Goal: Information Seeking & Learning: Learn about a topic

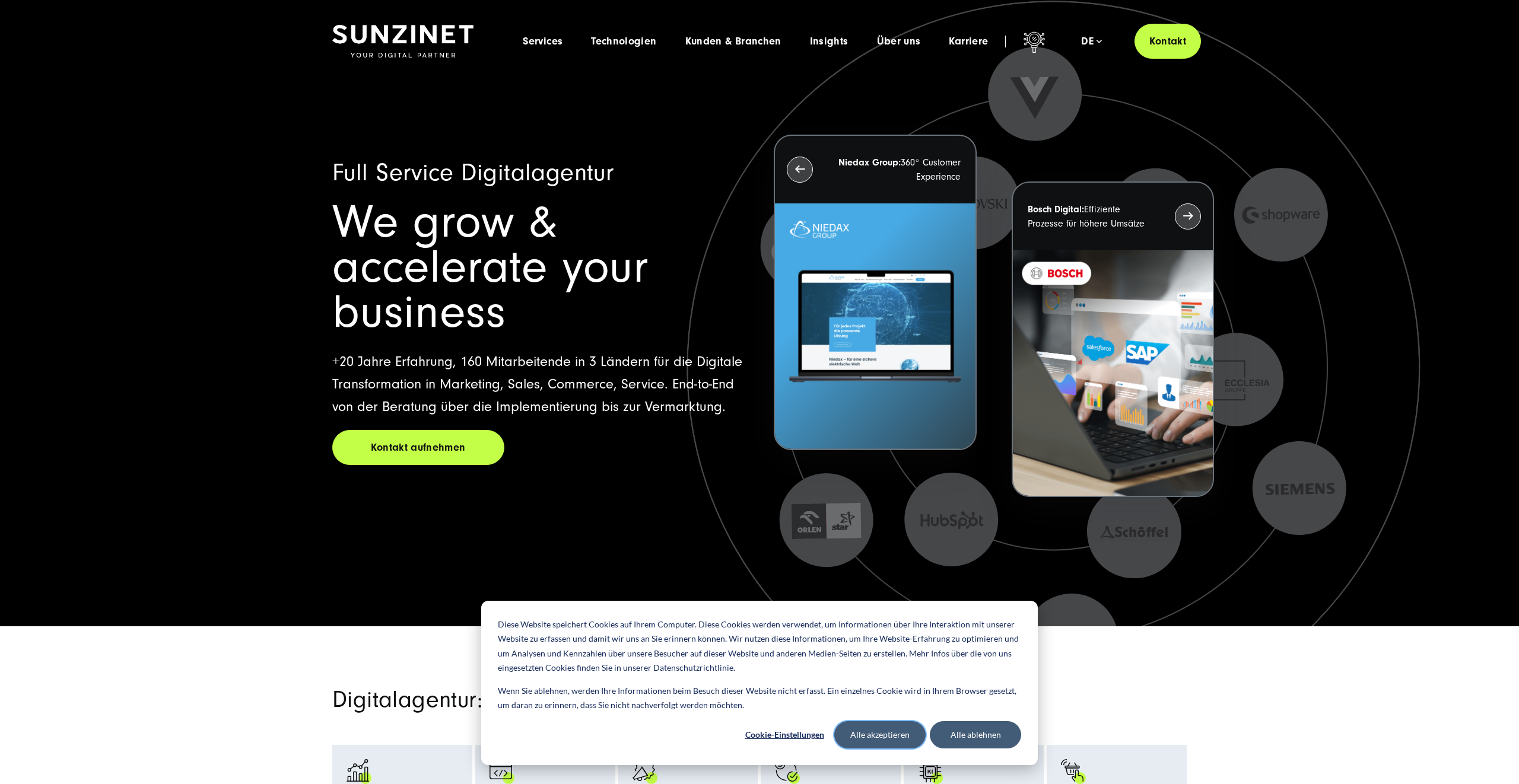
click at [892, 731] on button "Alle akzeptieren" at bounding box center [880, 735] width 92 height 27
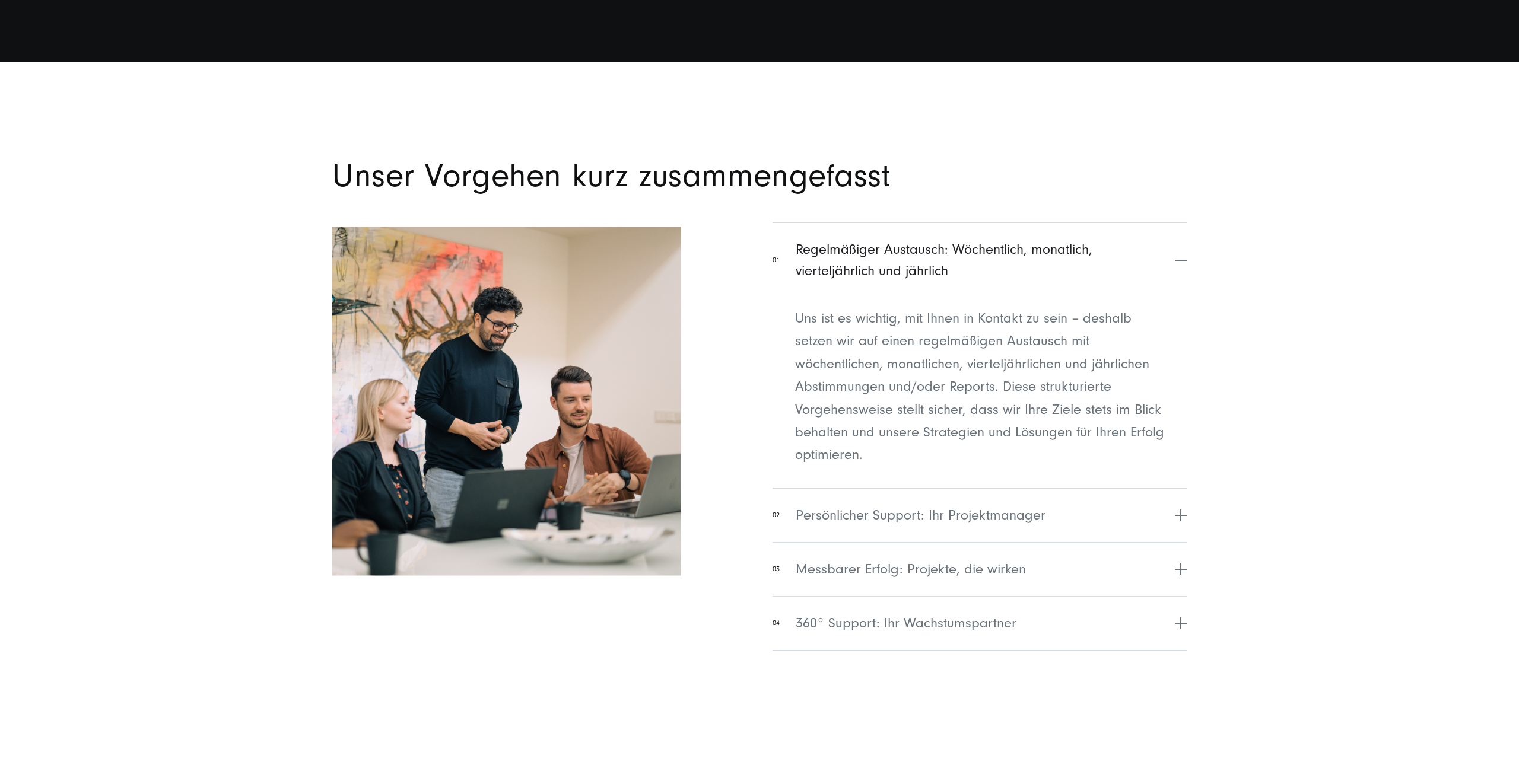
scroll to position [4987, 0]
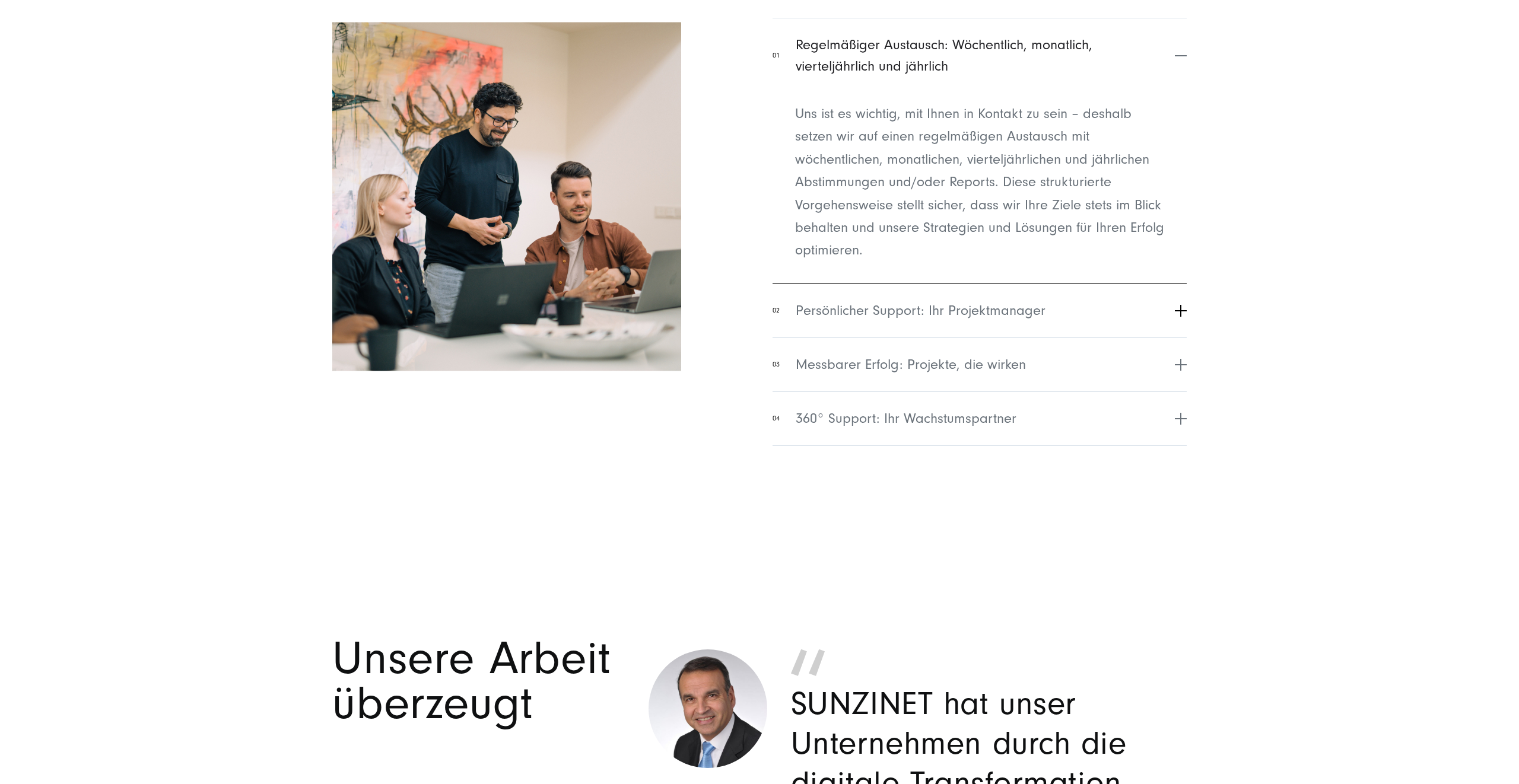
click at [1139, 313] on button "02 Persönlicher Support: Ihr Projektmanager" at bounding box center [980, 310] width 414 height 54
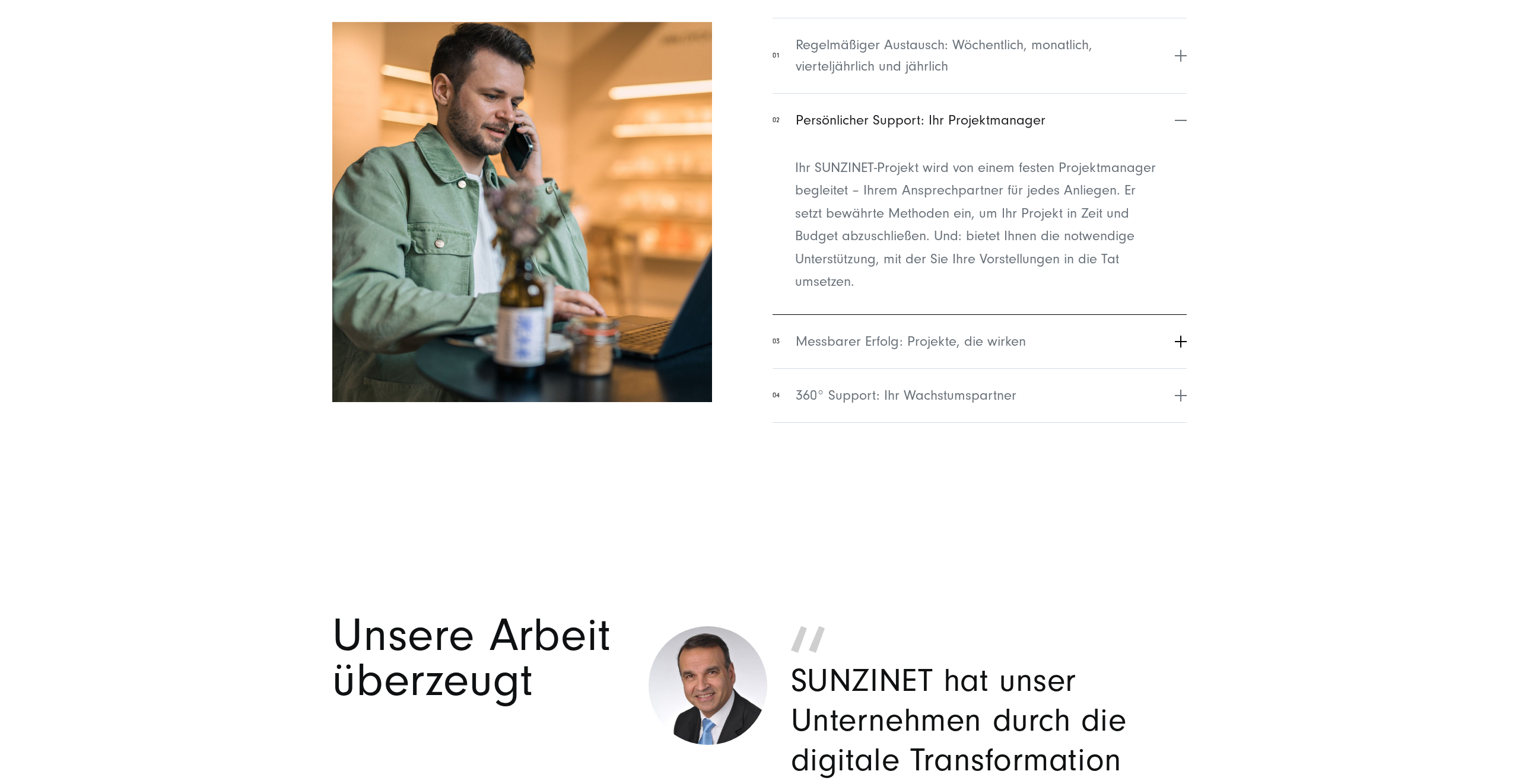
click at [1142, 354] on button "03 Messbarer Erfolg: Projekte, die wirken" at bounding box center [980, 341] width 414 height 54
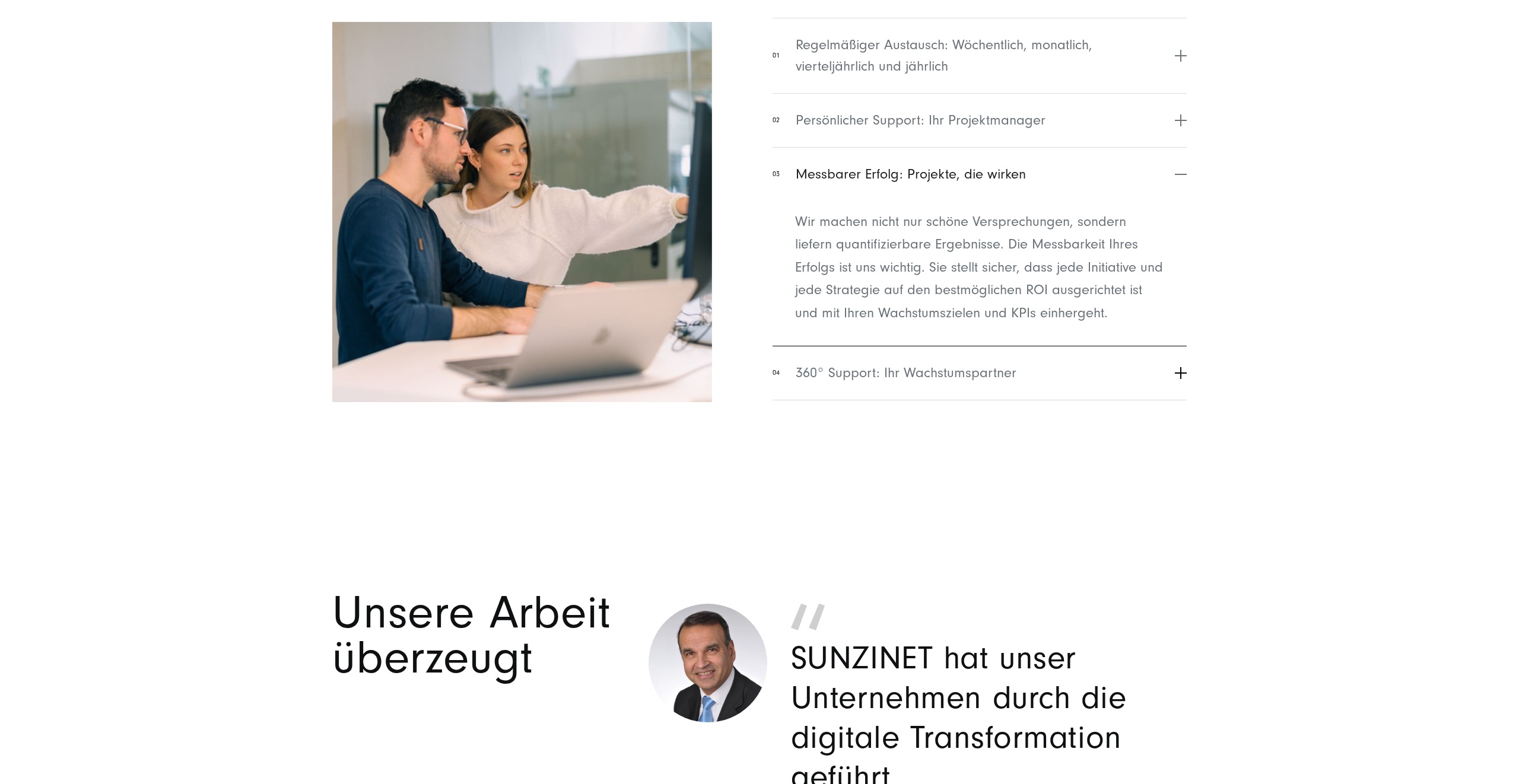
click at [1122, 357] on button "04 360° Support: Ihr Wachstumspartner" at bounding box center [980, 372] width 414 height 54
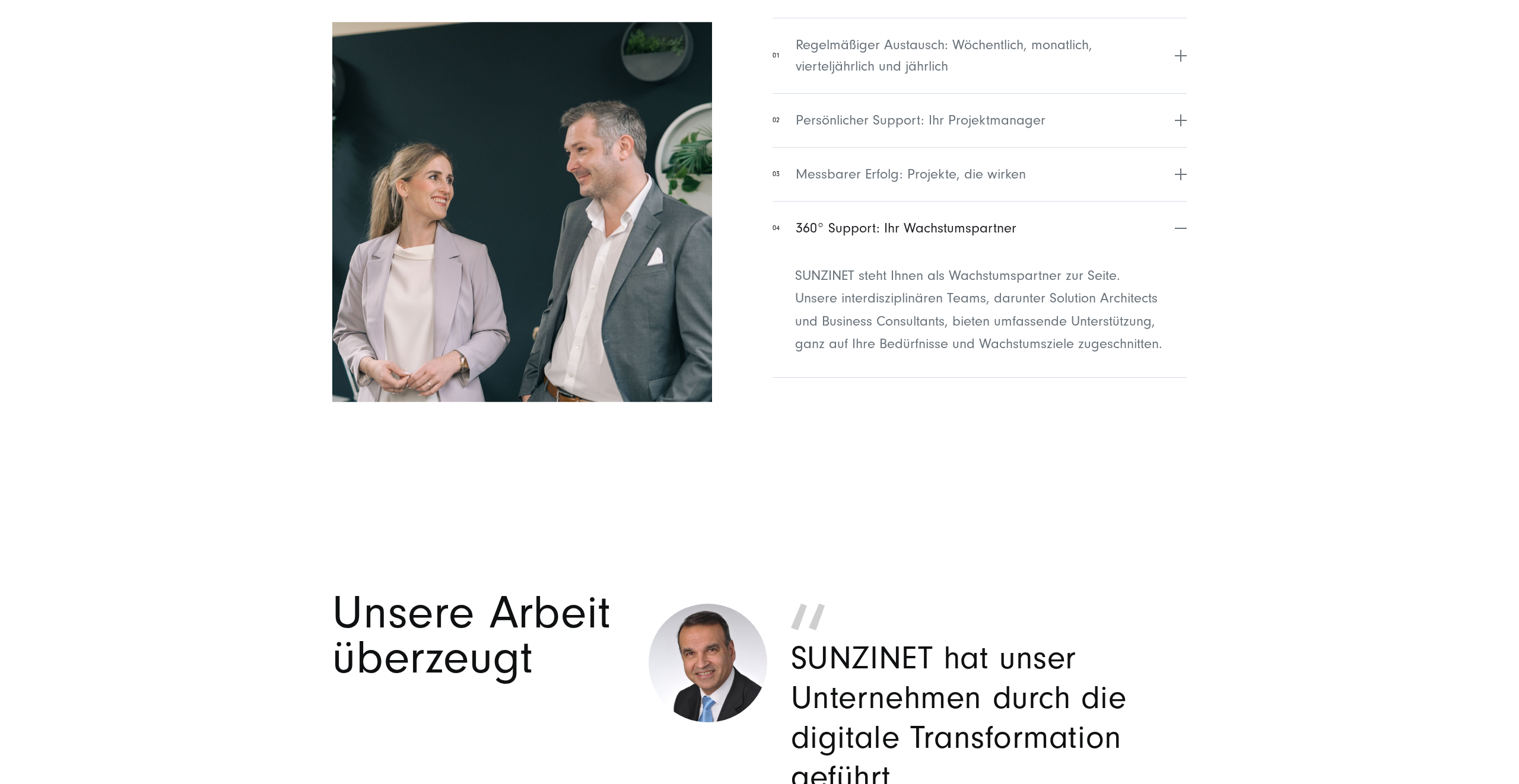
click at [1292, 346] on section "Unser Vorgehen kurz zusammengefasst 01 Regelmäßiger Austausch: Wöchentlich, mon…" at bounding box center [760, 169] width 1519 height 623
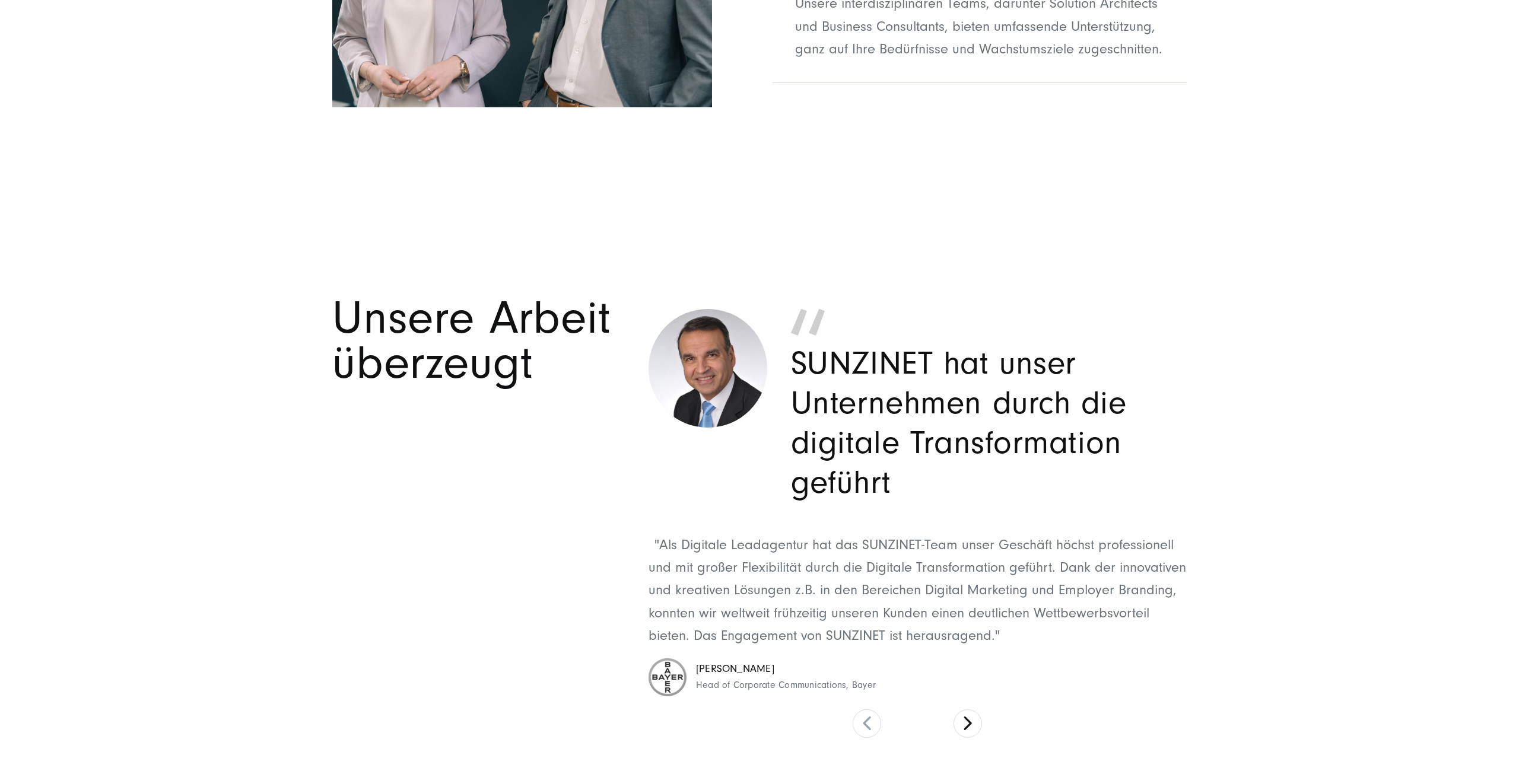
scroll to position [5406, 0]
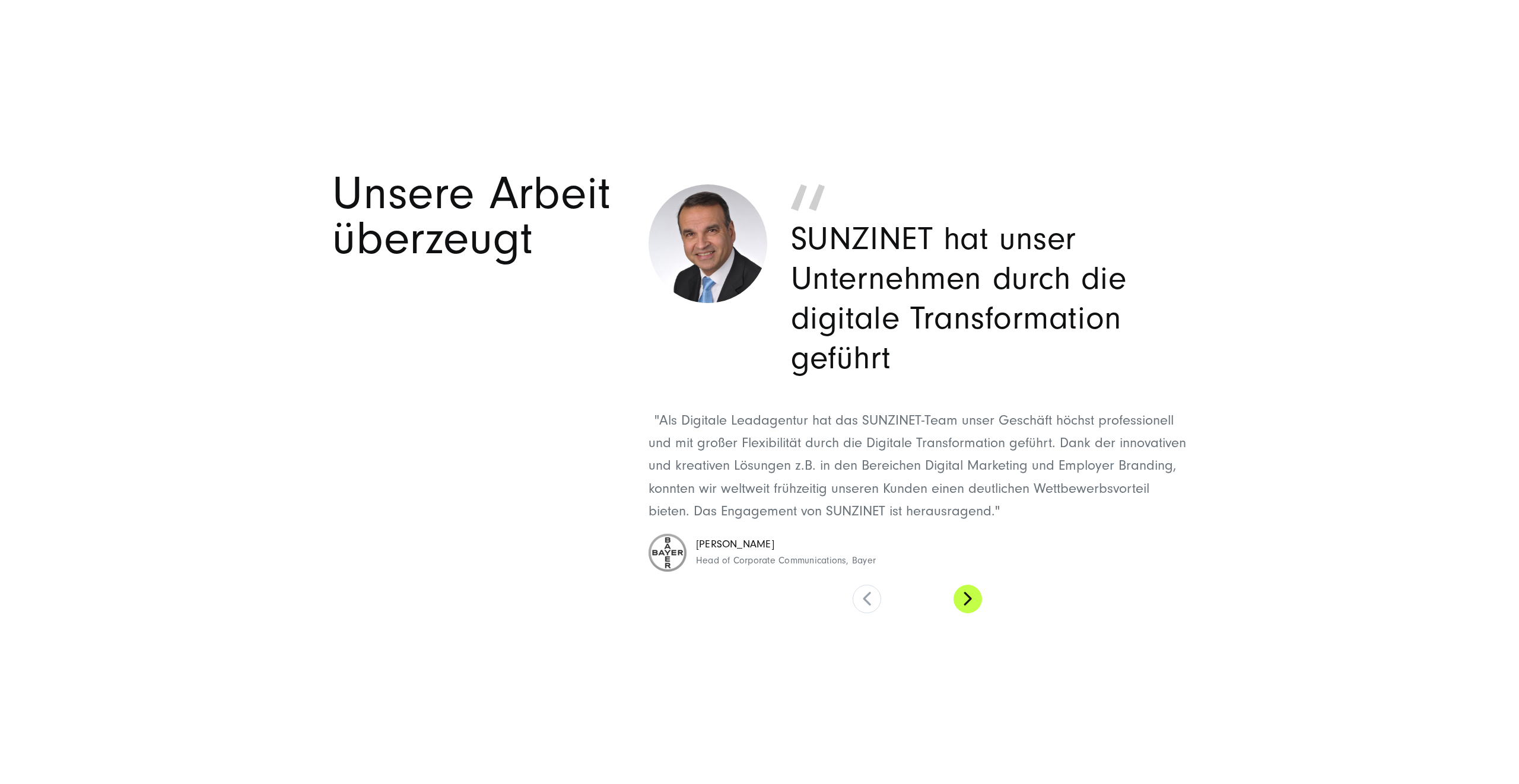
click at [966, 591] on button at bounding box center [968, 599] width 29 height 28
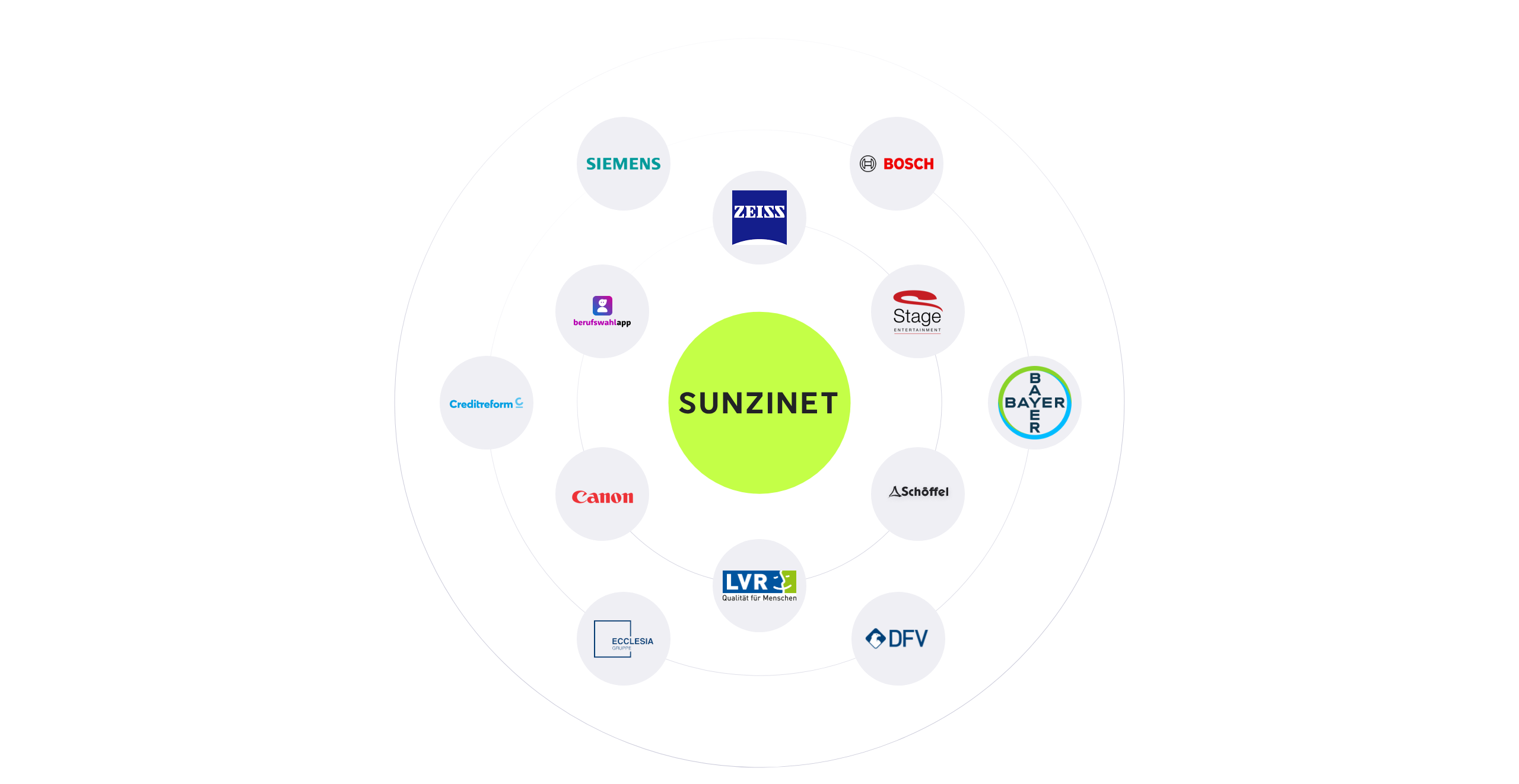
scroll to position [6098, 0]
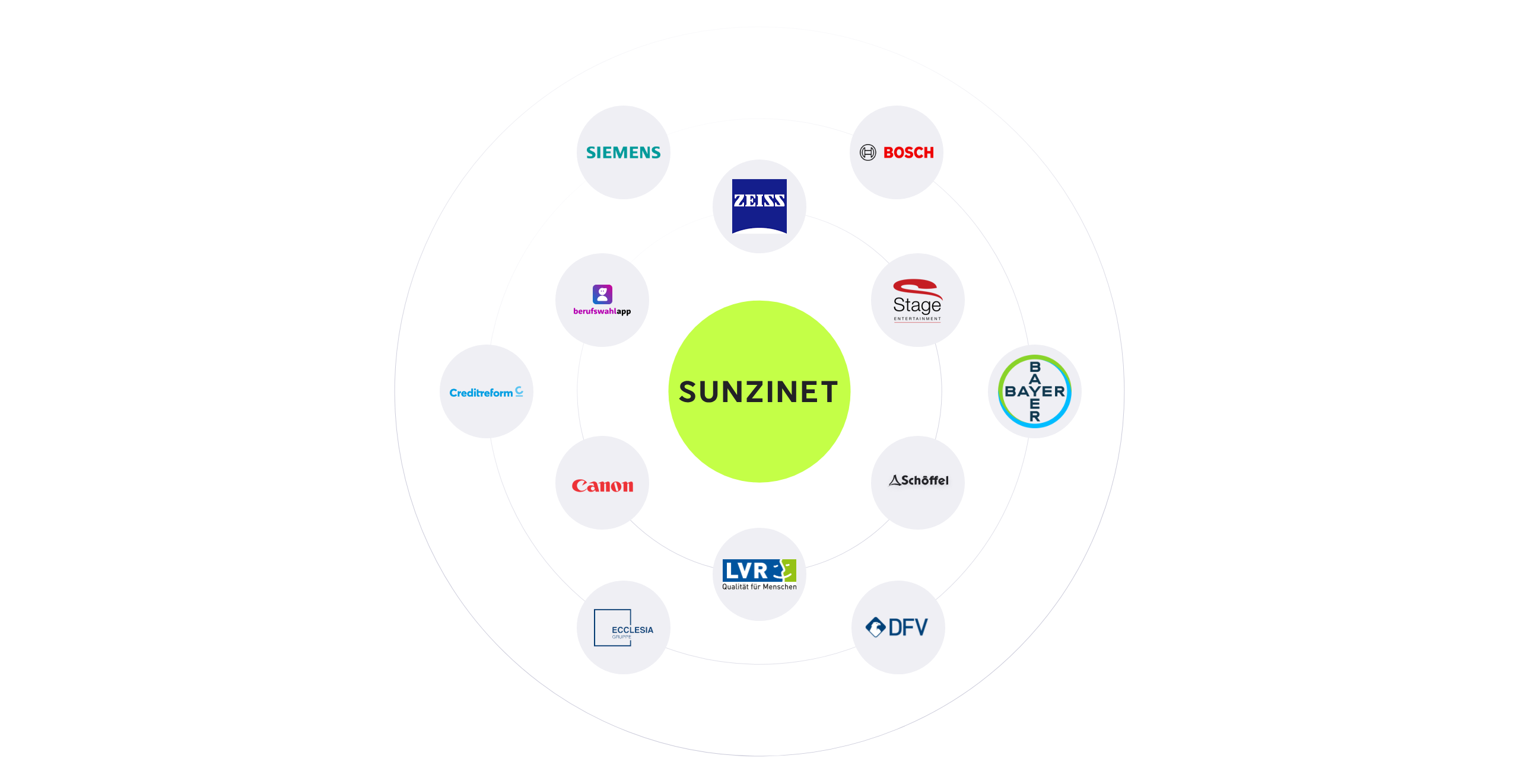
click at [615, 315] on img at bounding box center [602, 301] width 57 height 32
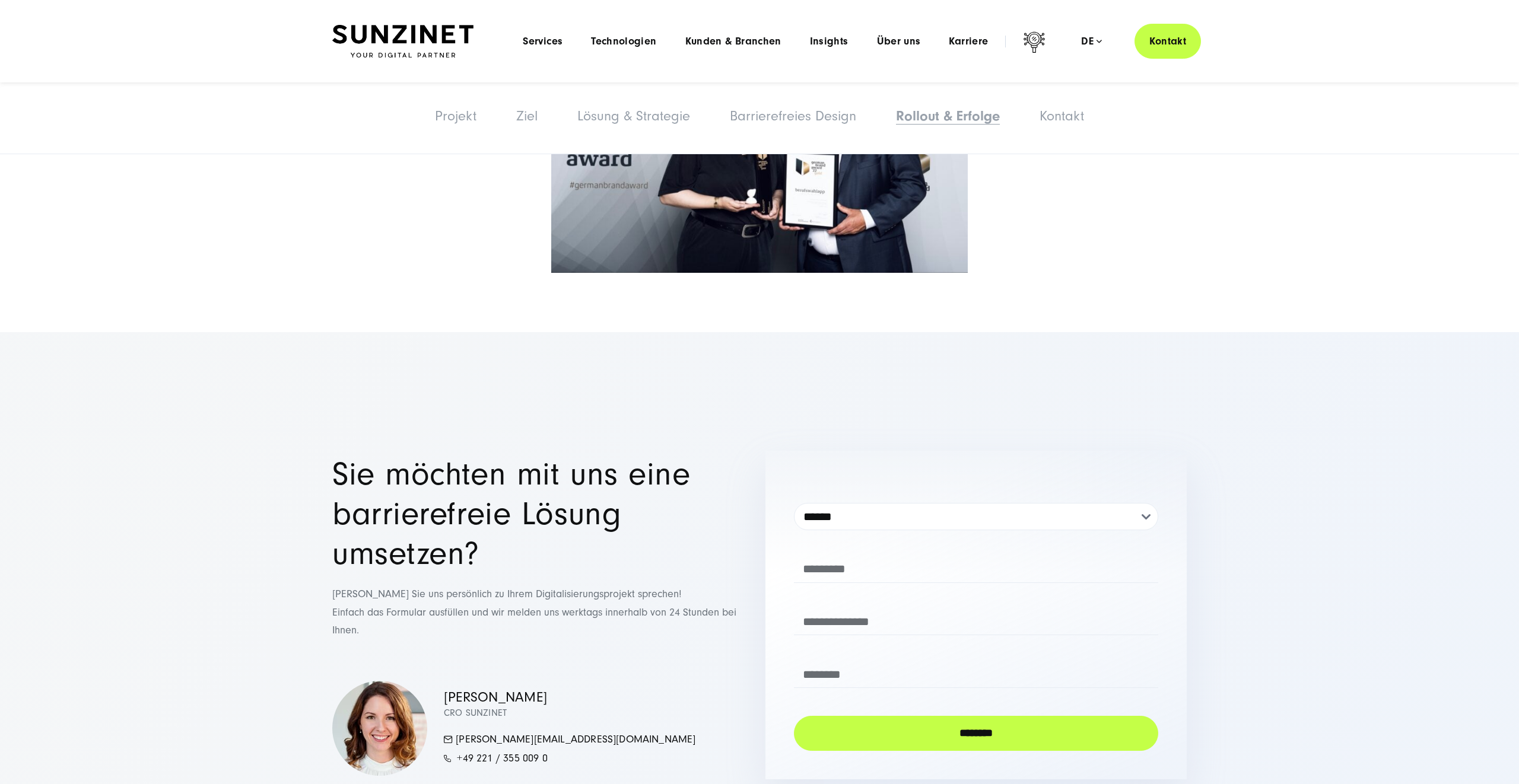
scroll to position [5850, 0]
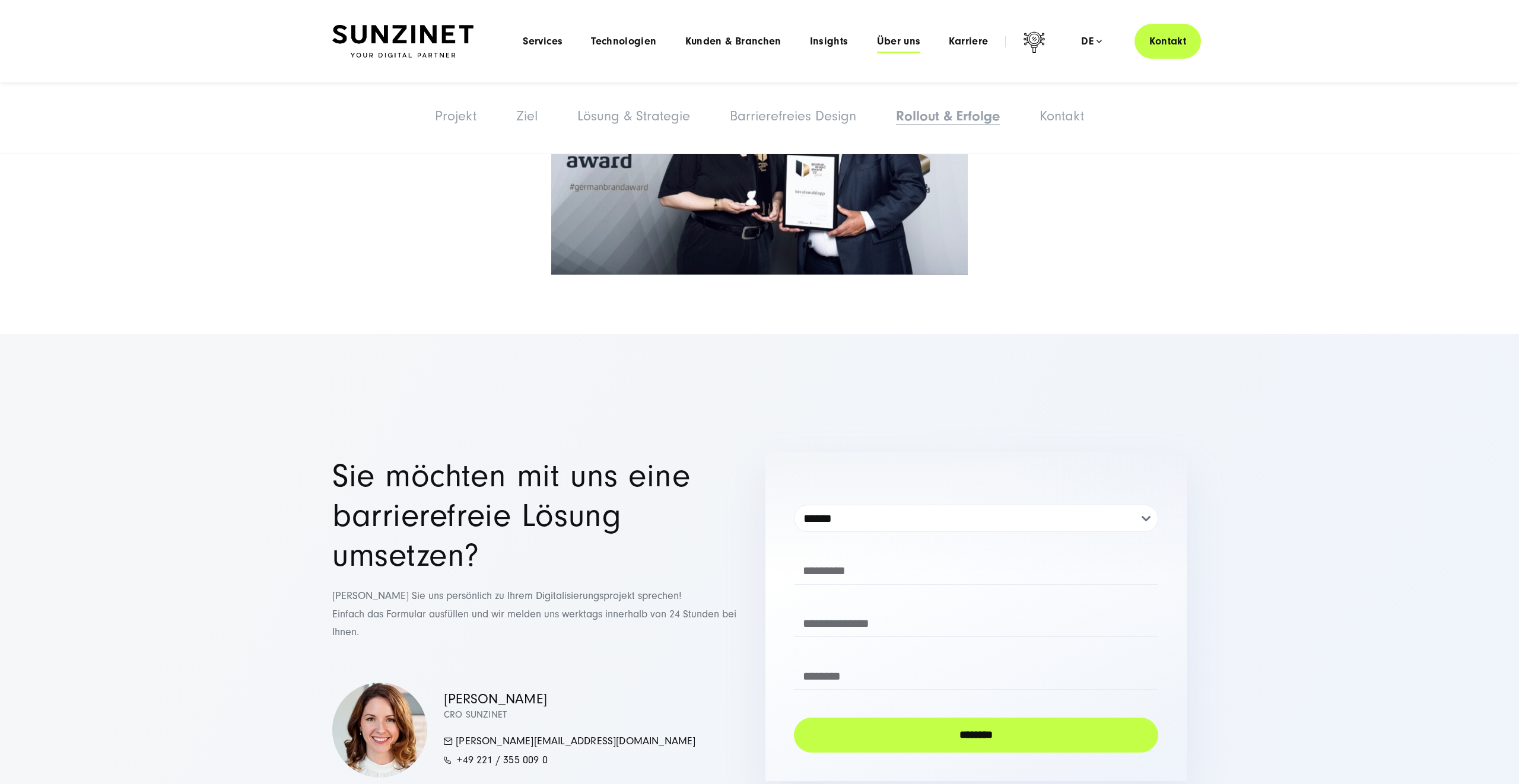
click at [894, 36] on span "Über uns" at bounding box center [899, 42] width 44 height 12
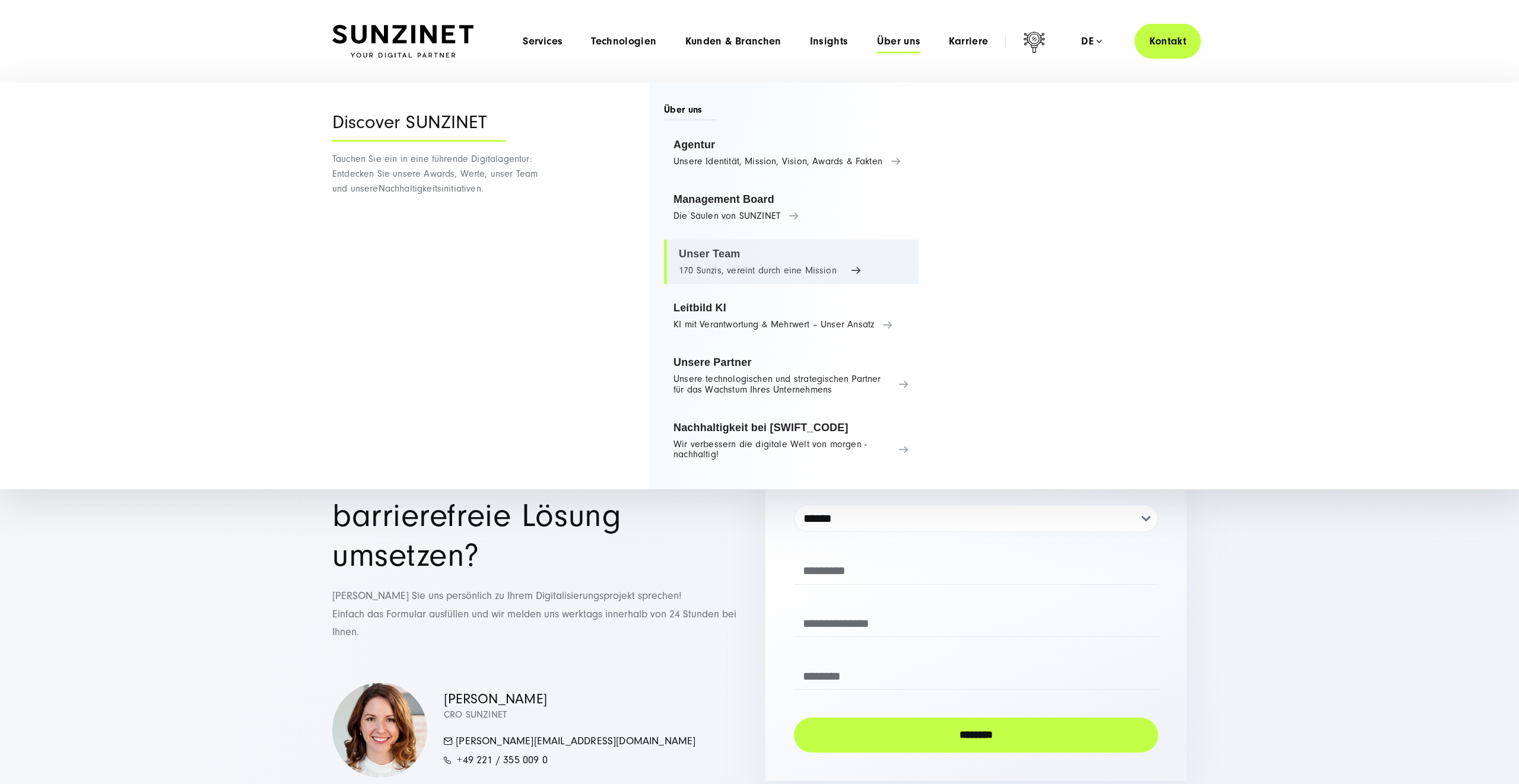
click at [736, 266] on link "Unser Team 170 Sunzis, vereint durch eine Mission" at bounding box center [792, 262] width 255 height 45
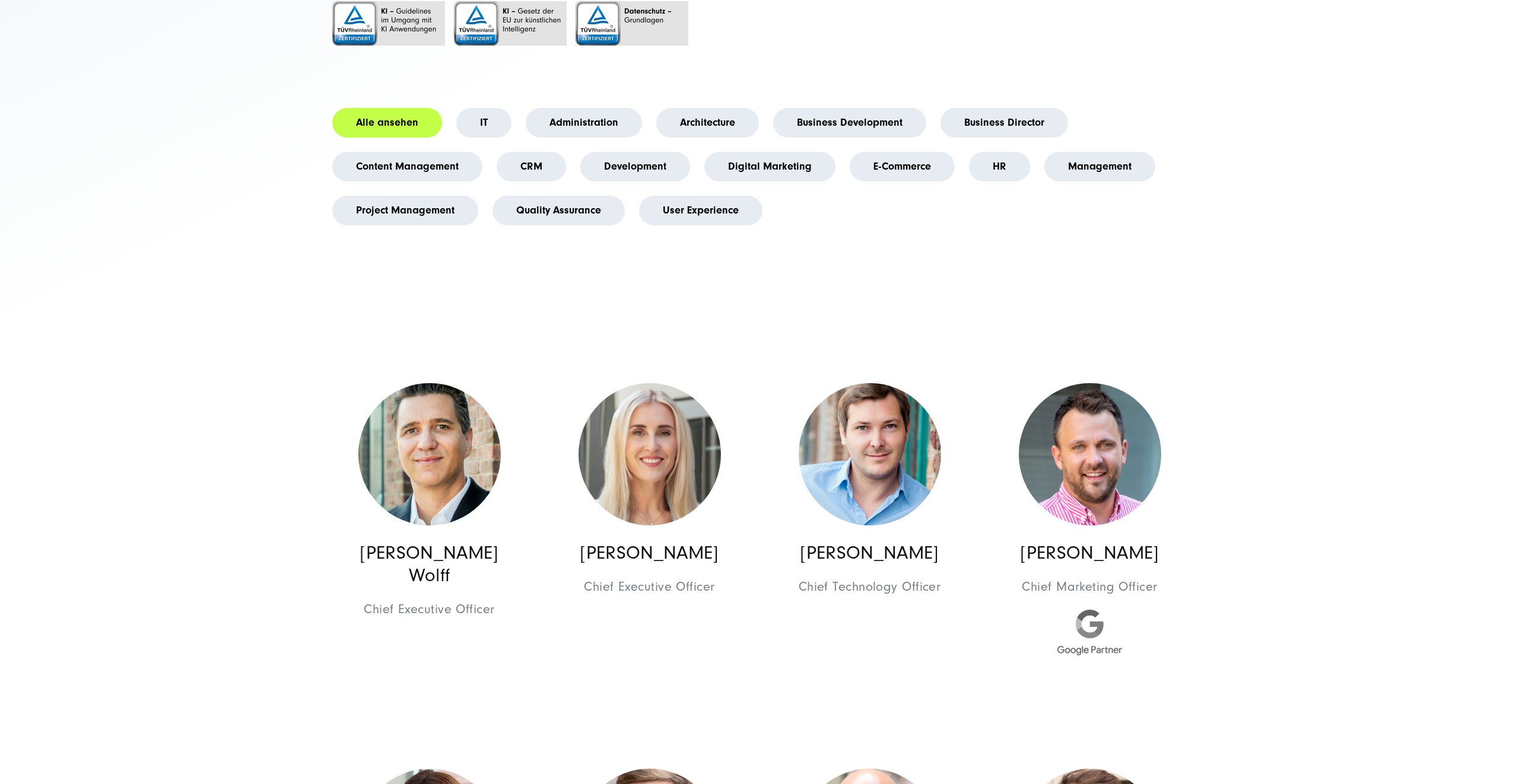
scroll to position [451, 0]
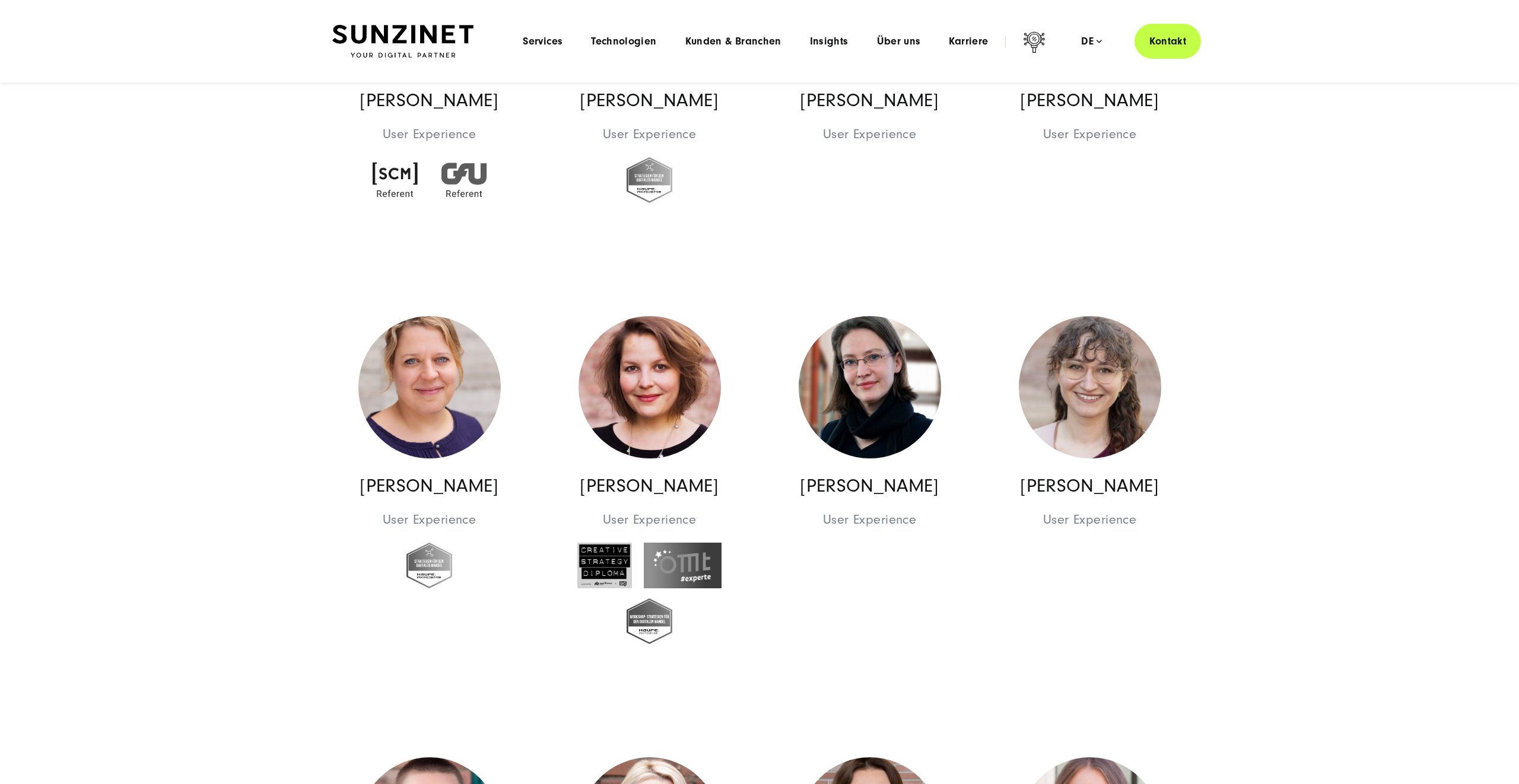
scroll to position [8289, 0]
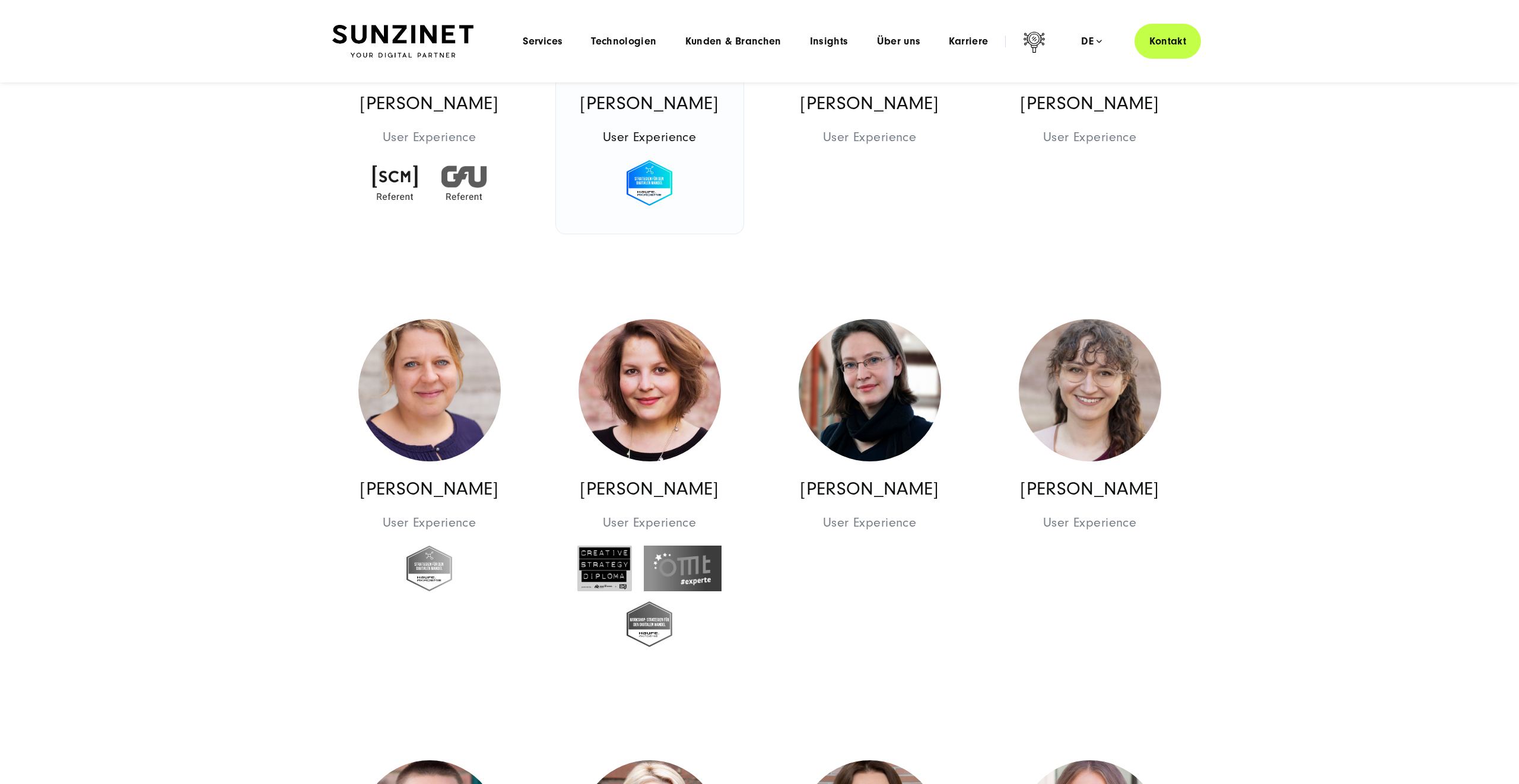
click at [653, 185] on img at bounding box center [649, 183] width 45 height 45
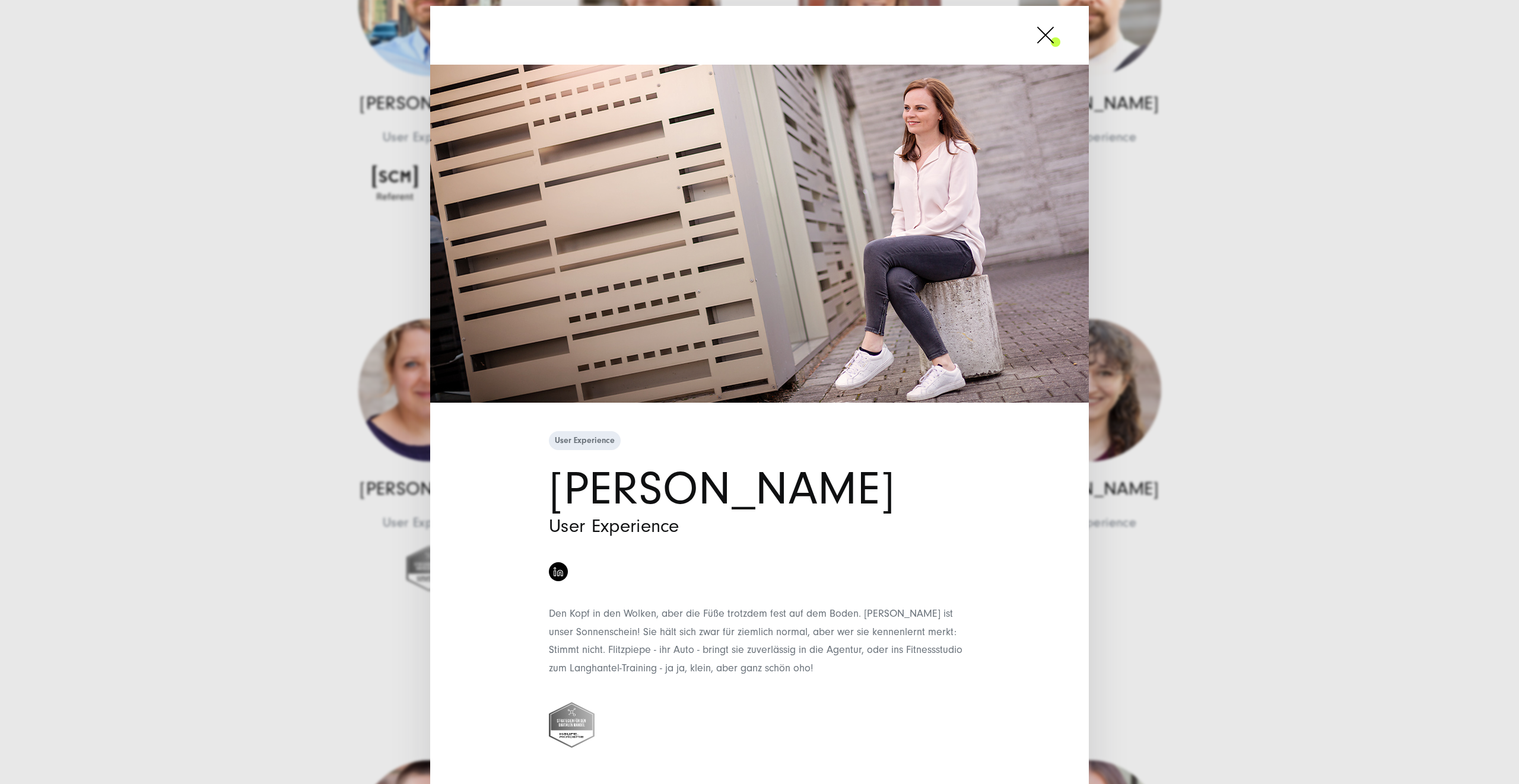
scroll to position [12, 0]
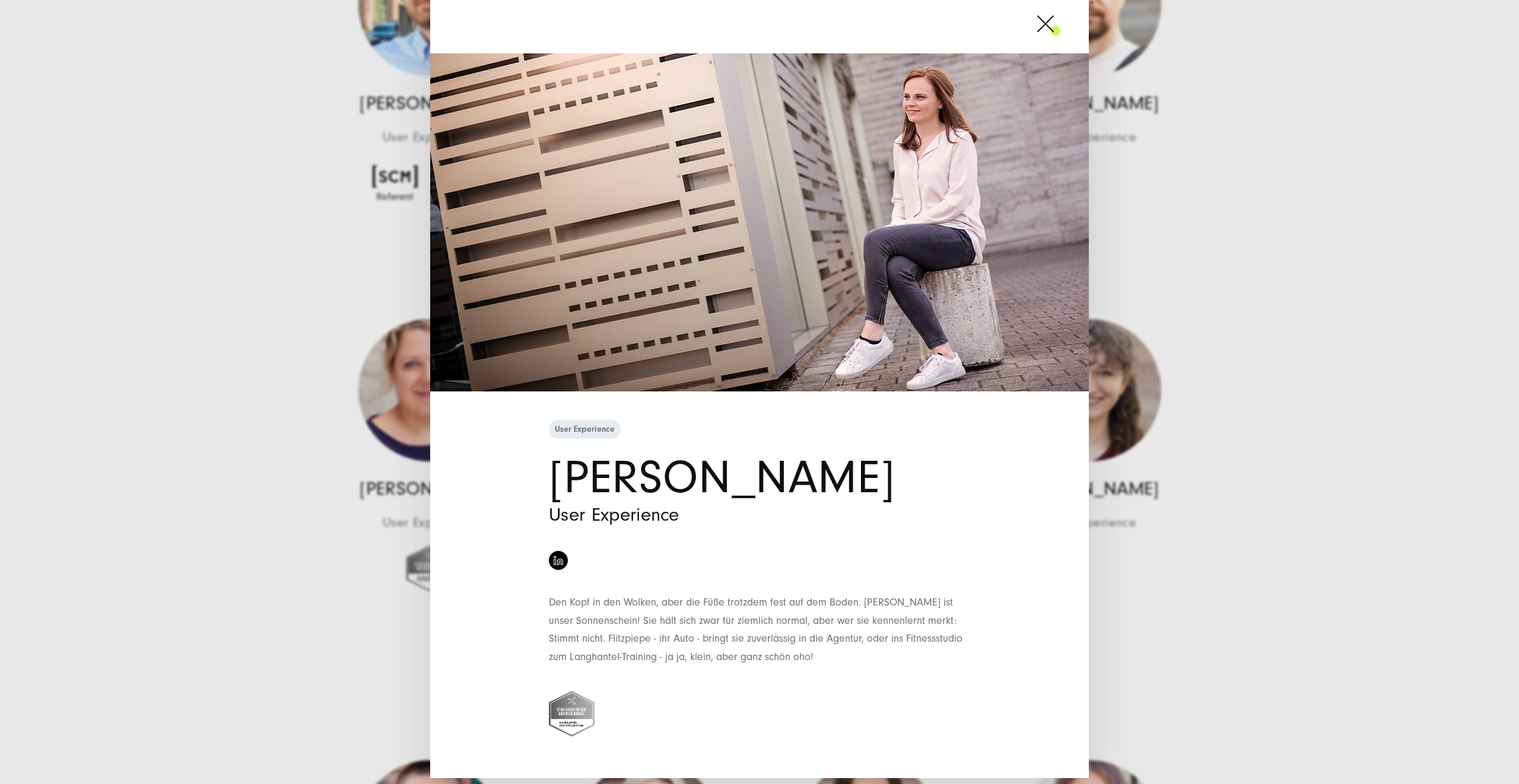
click at [1281, 296] on div "User Experience [PERSON_NAME] User Experience" at bounding box center [760, 392] width 1519 height 784
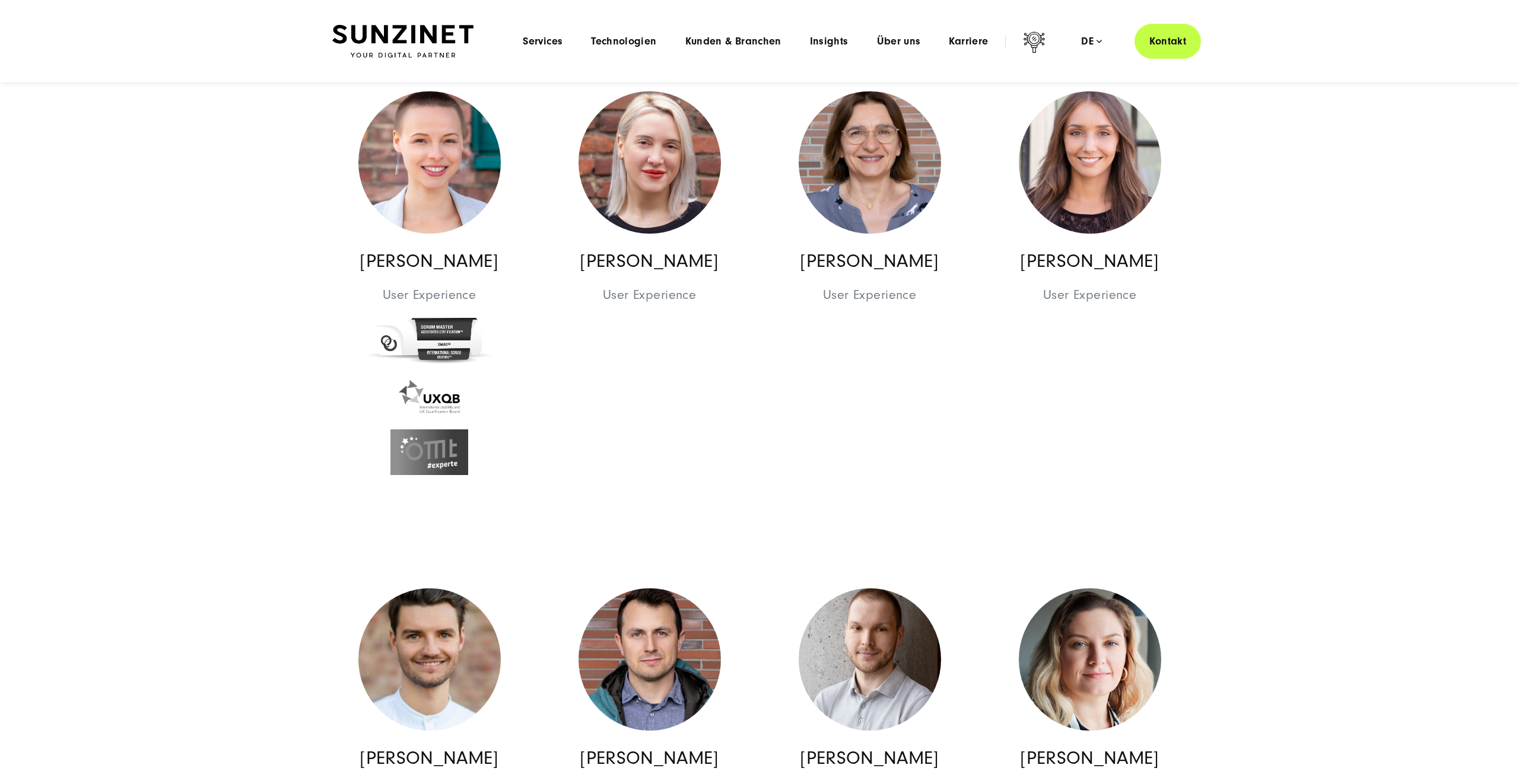
scroll to position [8857, 0]
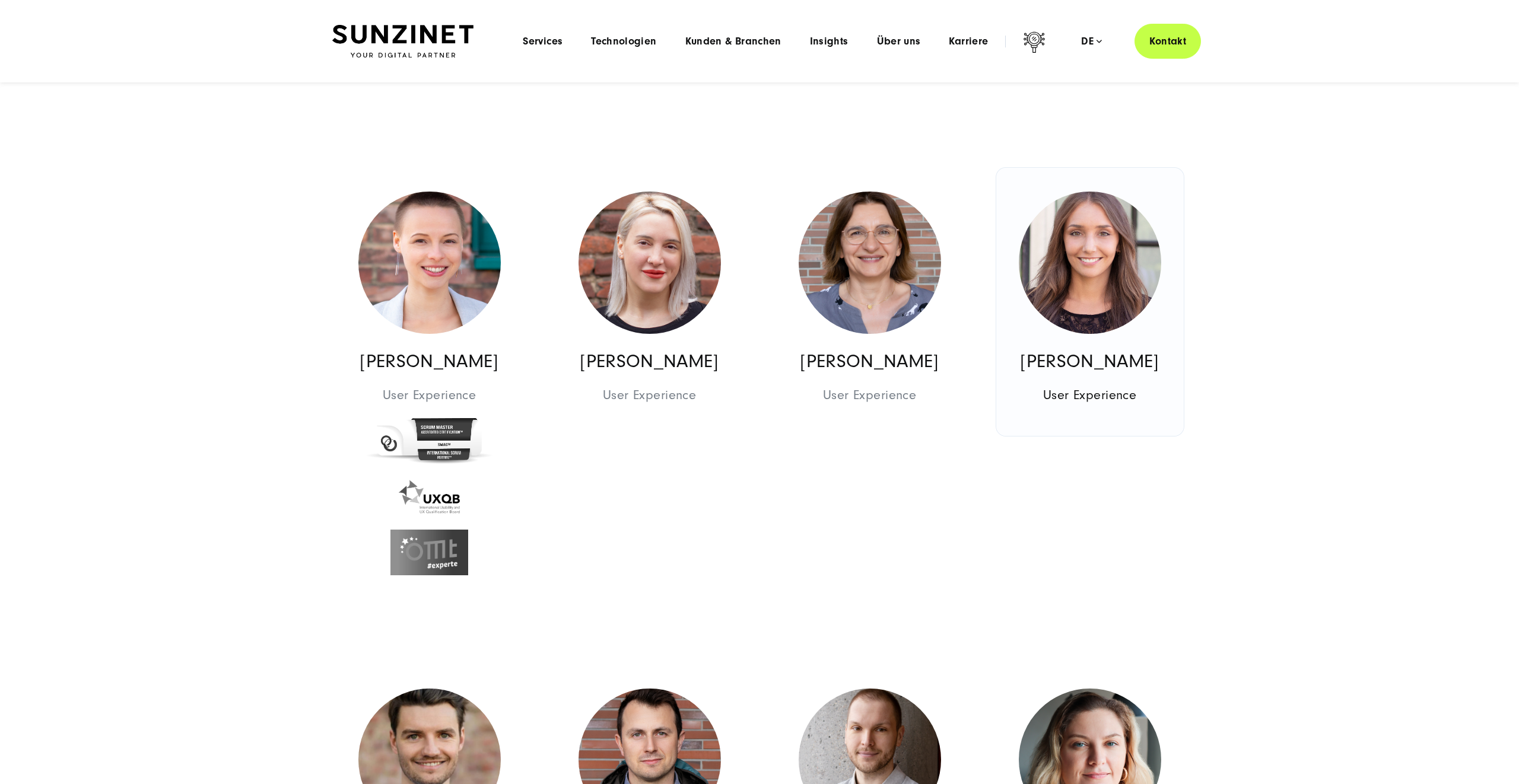
click at [1123, 298] on img at bounding box center [1090, 263] width 143 height 142
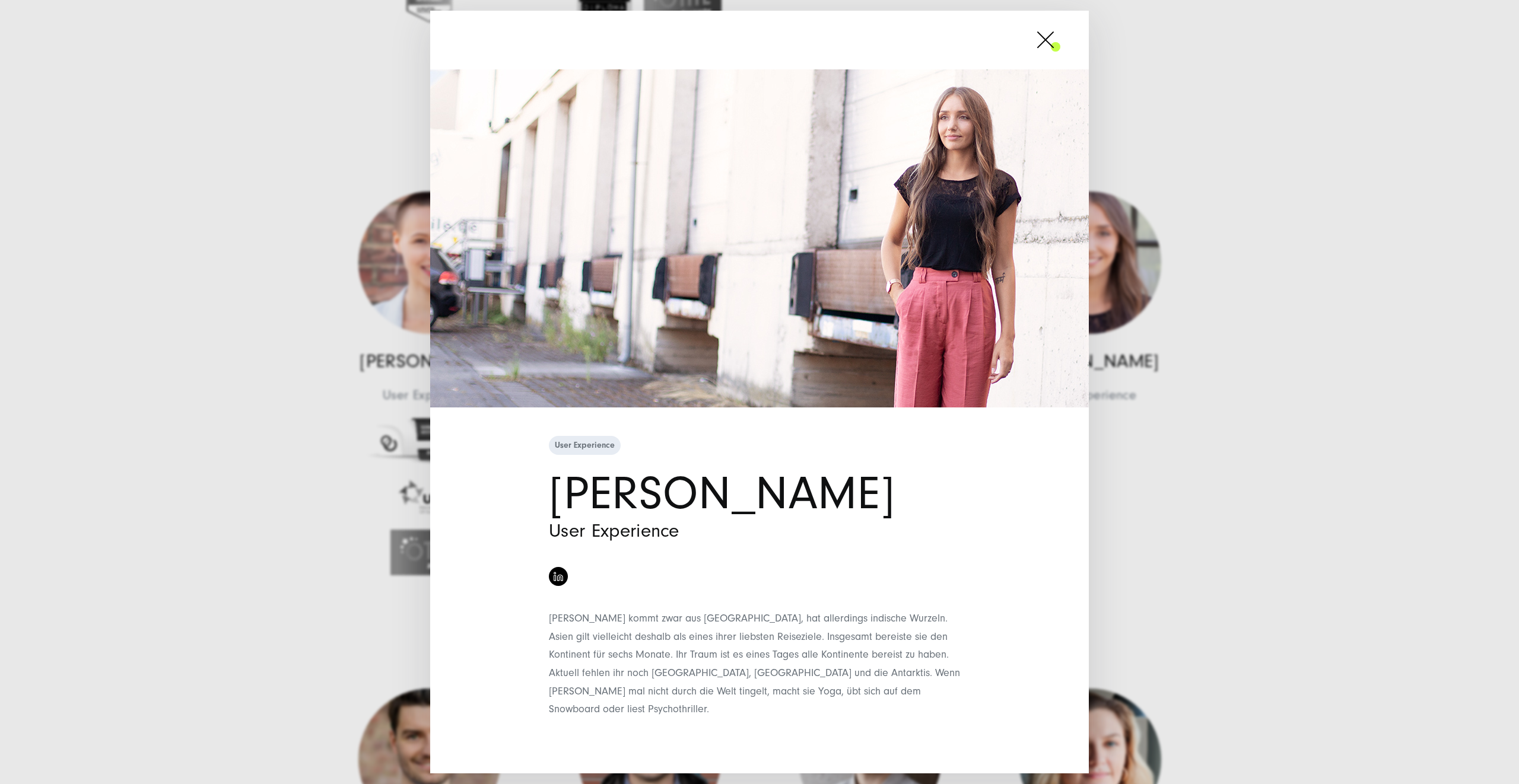
click at [1359, 286] on div "User Experience [PERSON_NAME] User Experience" at bounding box center [760, 392] width 1519 height 784
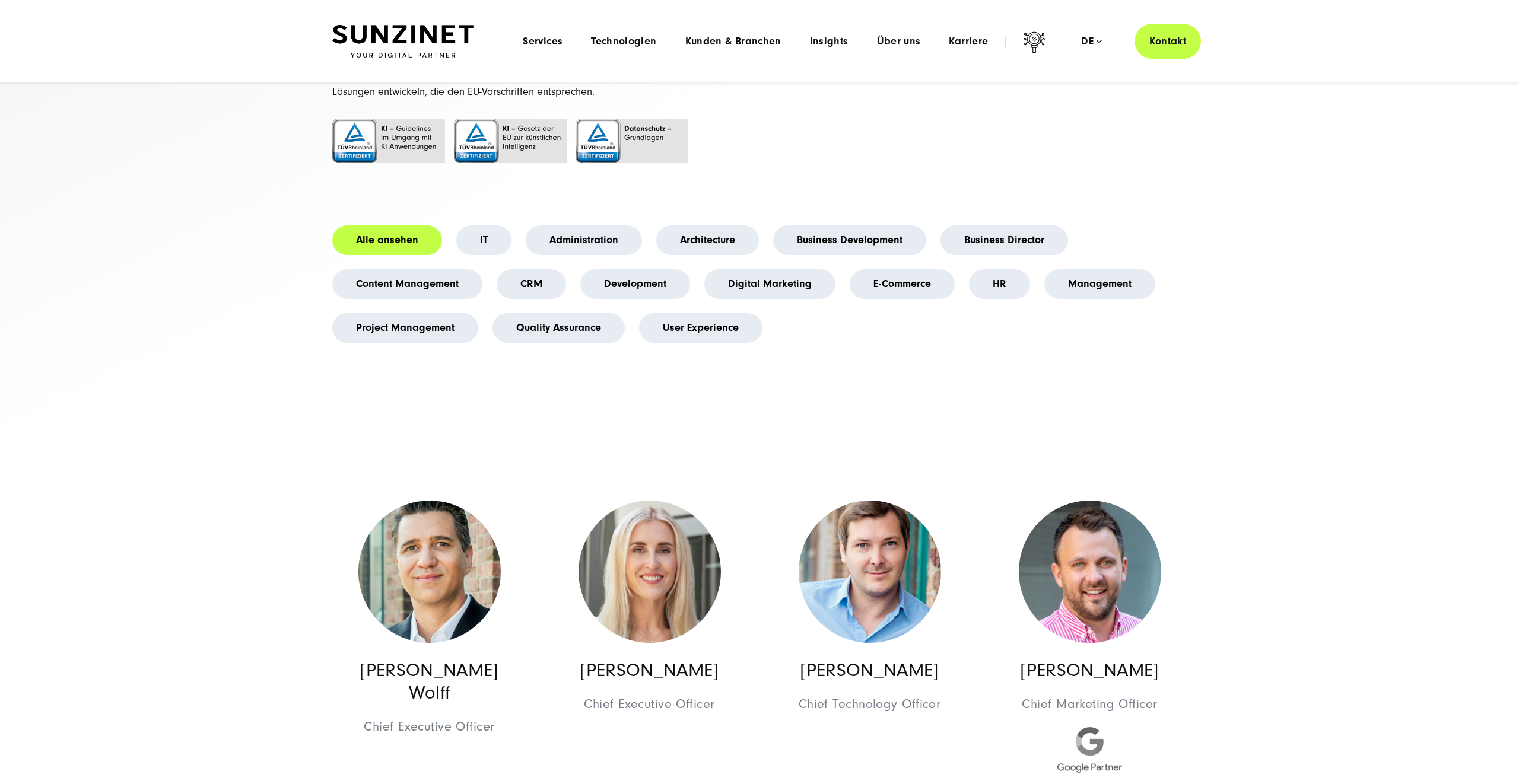
scroll to position [0, 0]
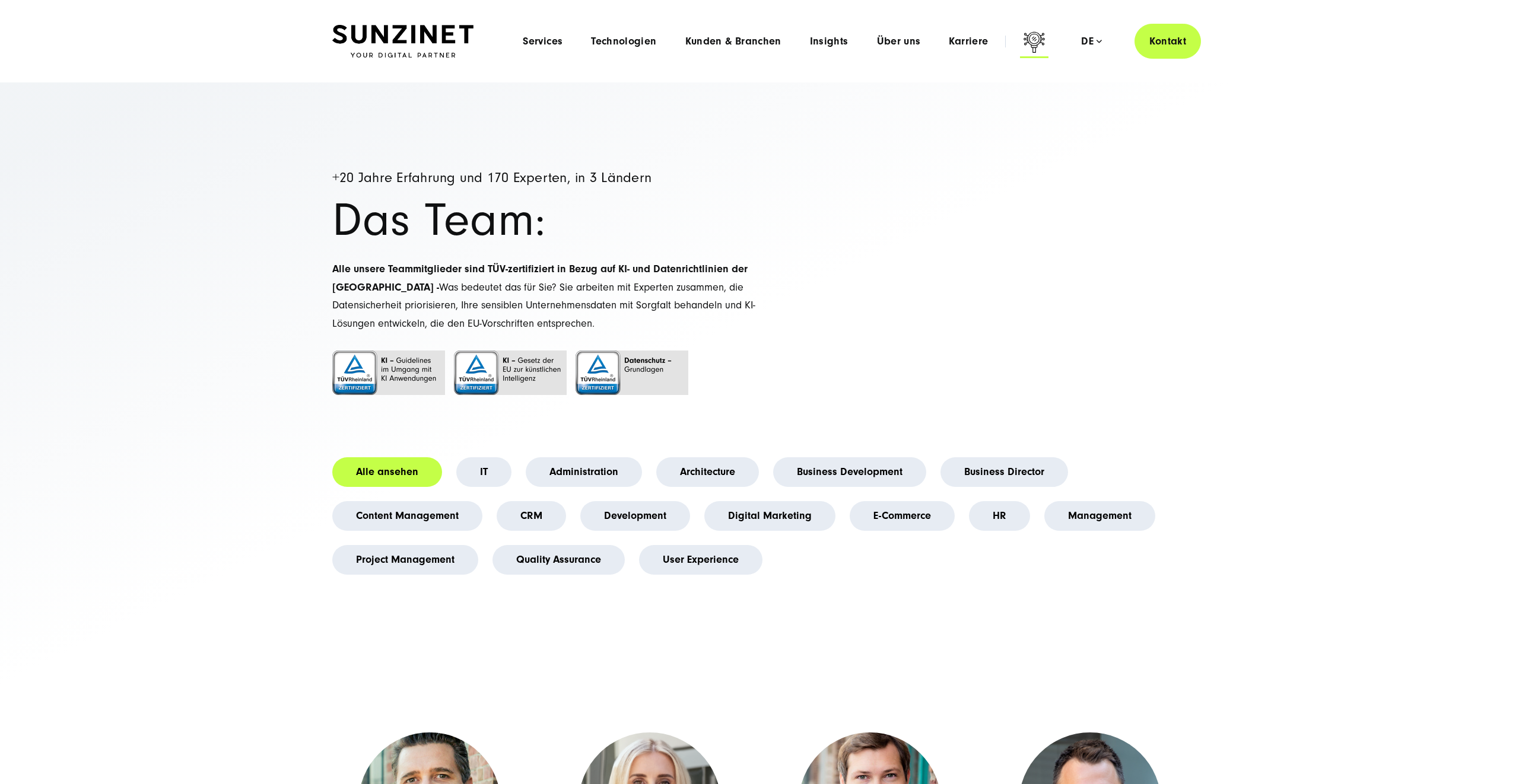
click at [1028, 39] on icon at bounding box center [1034, 44] width 29 height 28
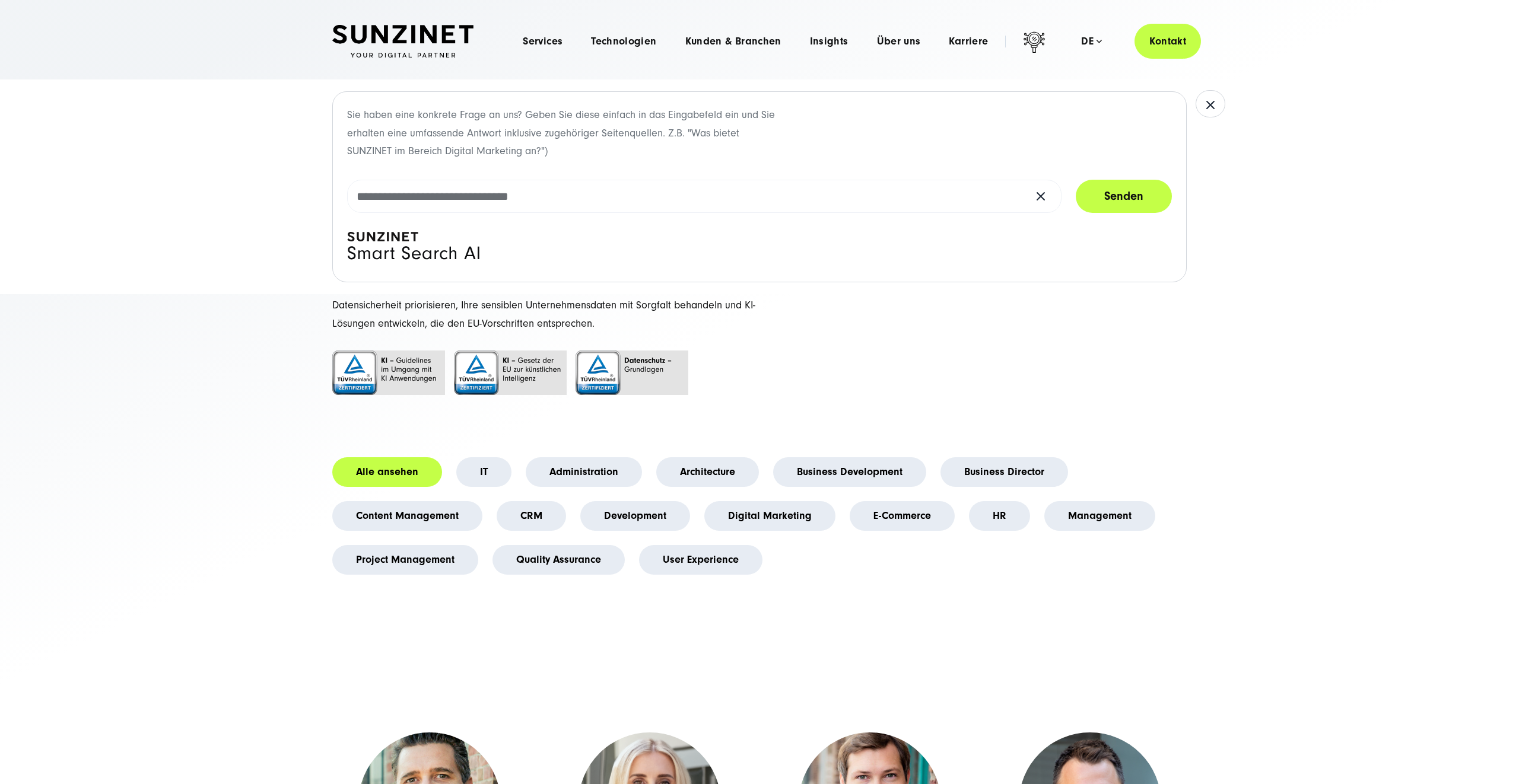
drag, startPoint x: 396, startPoint y: 252, endPoint x: 340, endPoint y: 223, distance: 63.1
click at [338, 227] on div "Sie haben eine konkrete Frage an uns? Geben Sie diese einfach in das Eingabefel…" at bounding box center [760, 187] width 855 height 191
click at [531, 195] on input "text" at bounding box center [704, 196] width 715 height 33
type input "**********"
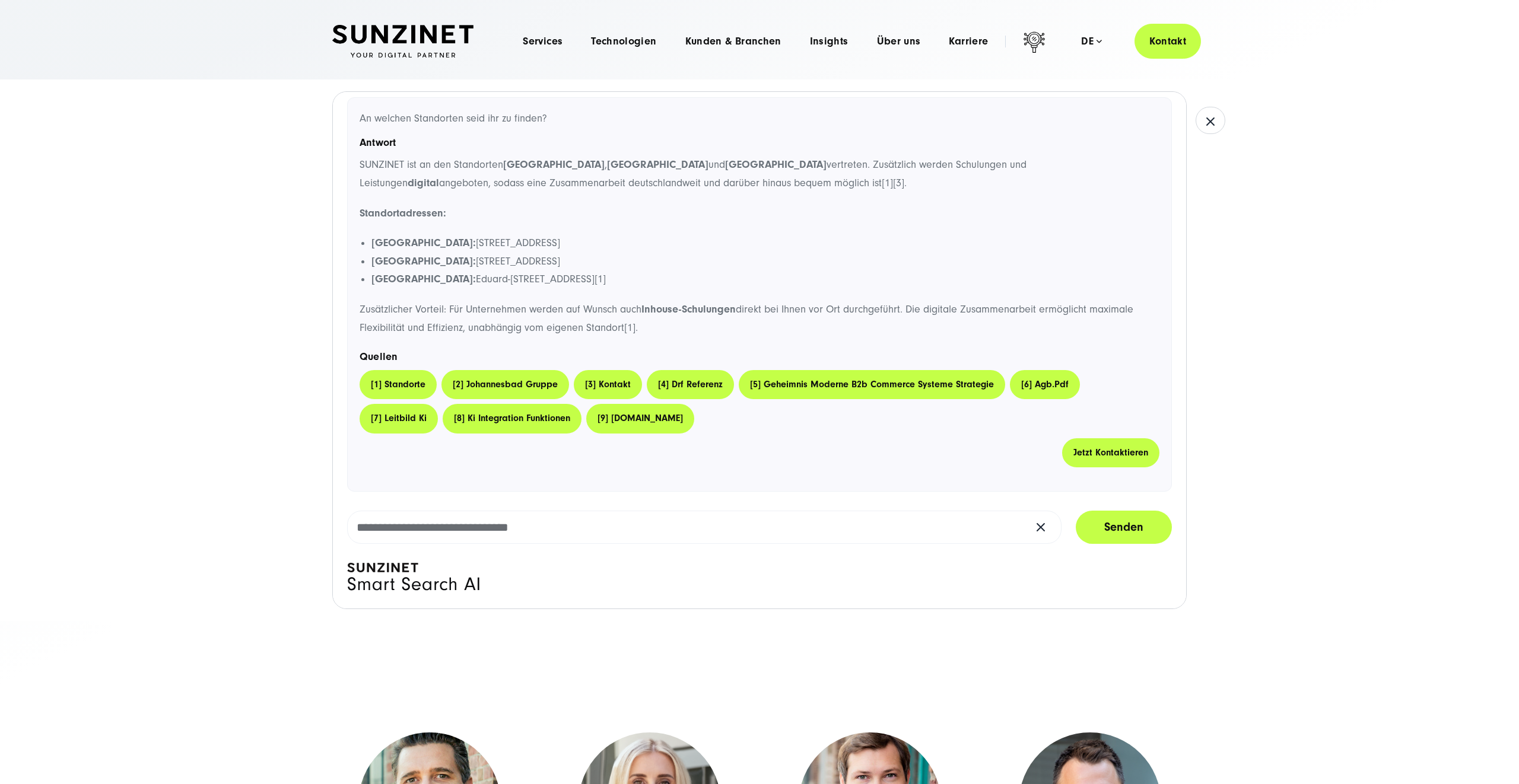
scroll to position [72, 0]
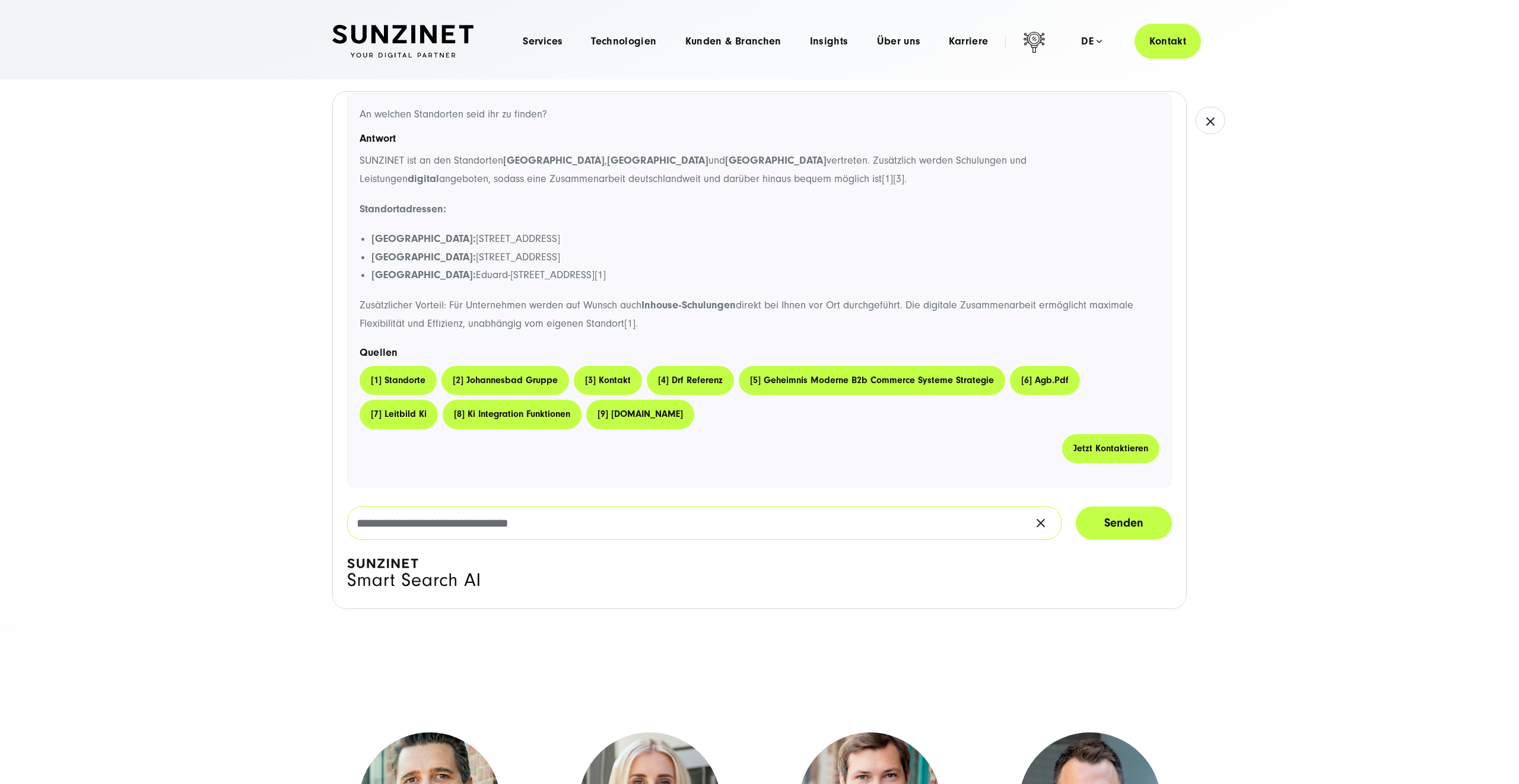
click at [499, 537] on input "text" at bounding box center [704, 523] width 715 height 33
type input "**********"
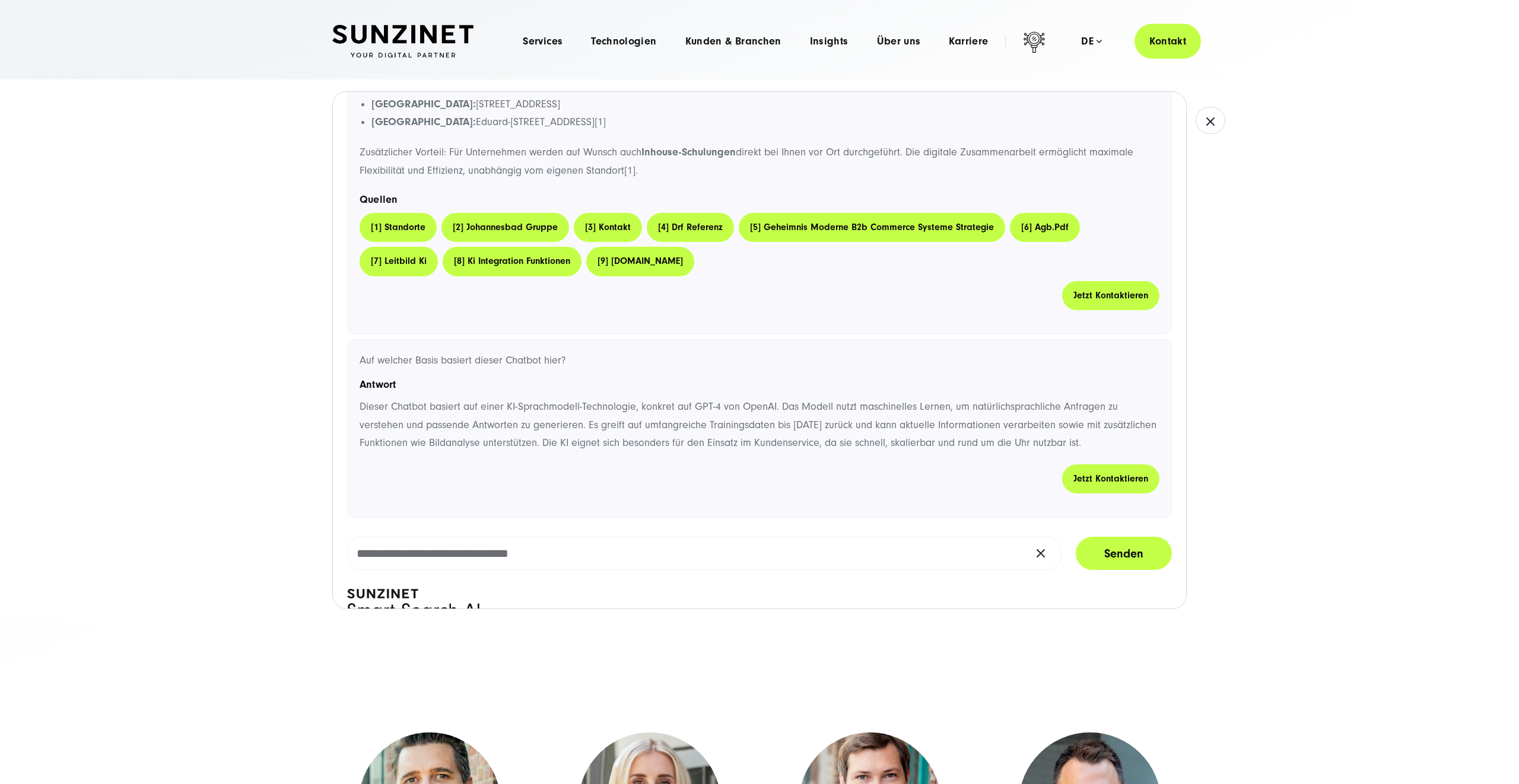
scroll to position [256, 0]
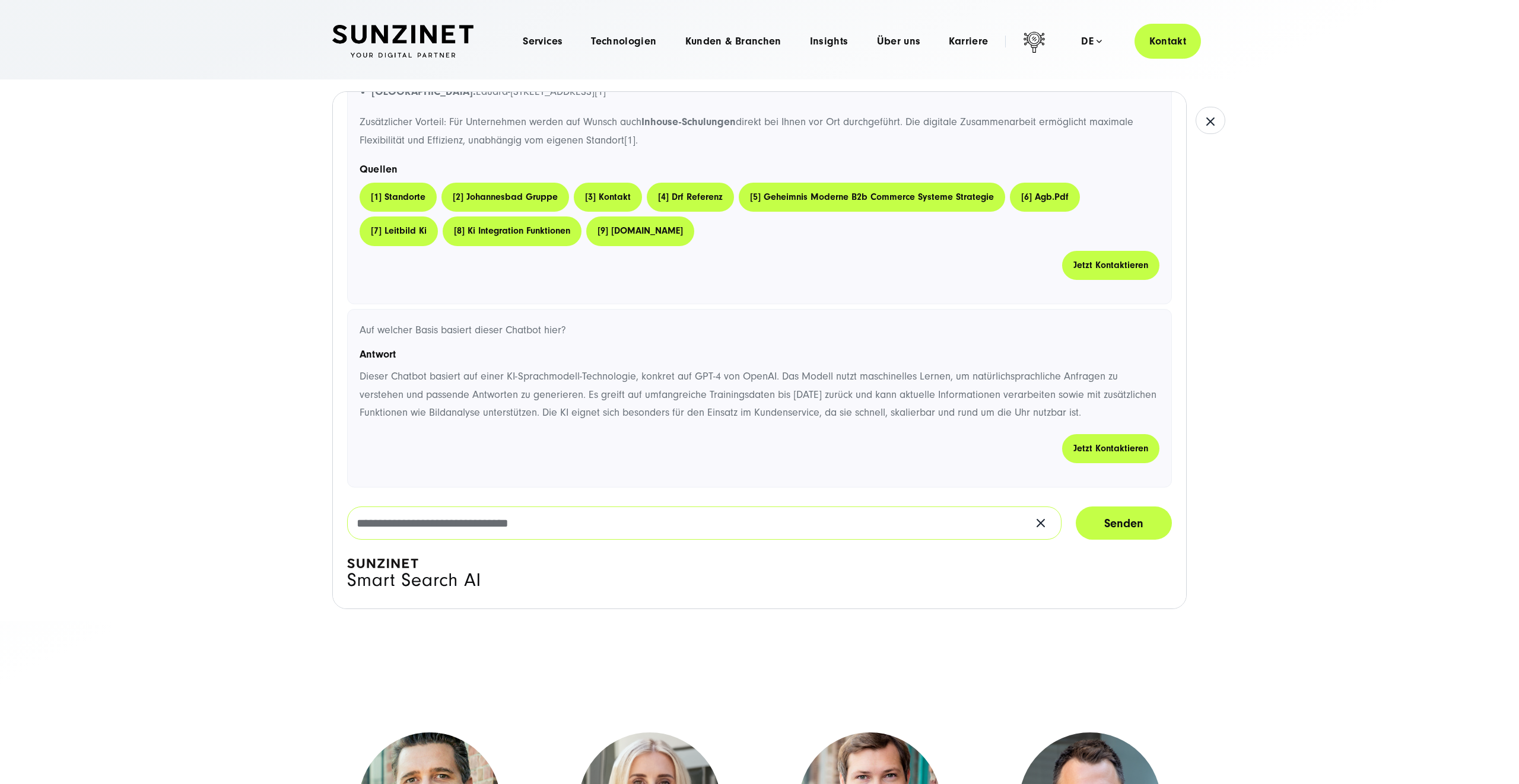
click at [582, 519] on input "text" at bounding box center [704, 523] width 715 height 33
type input "**********"
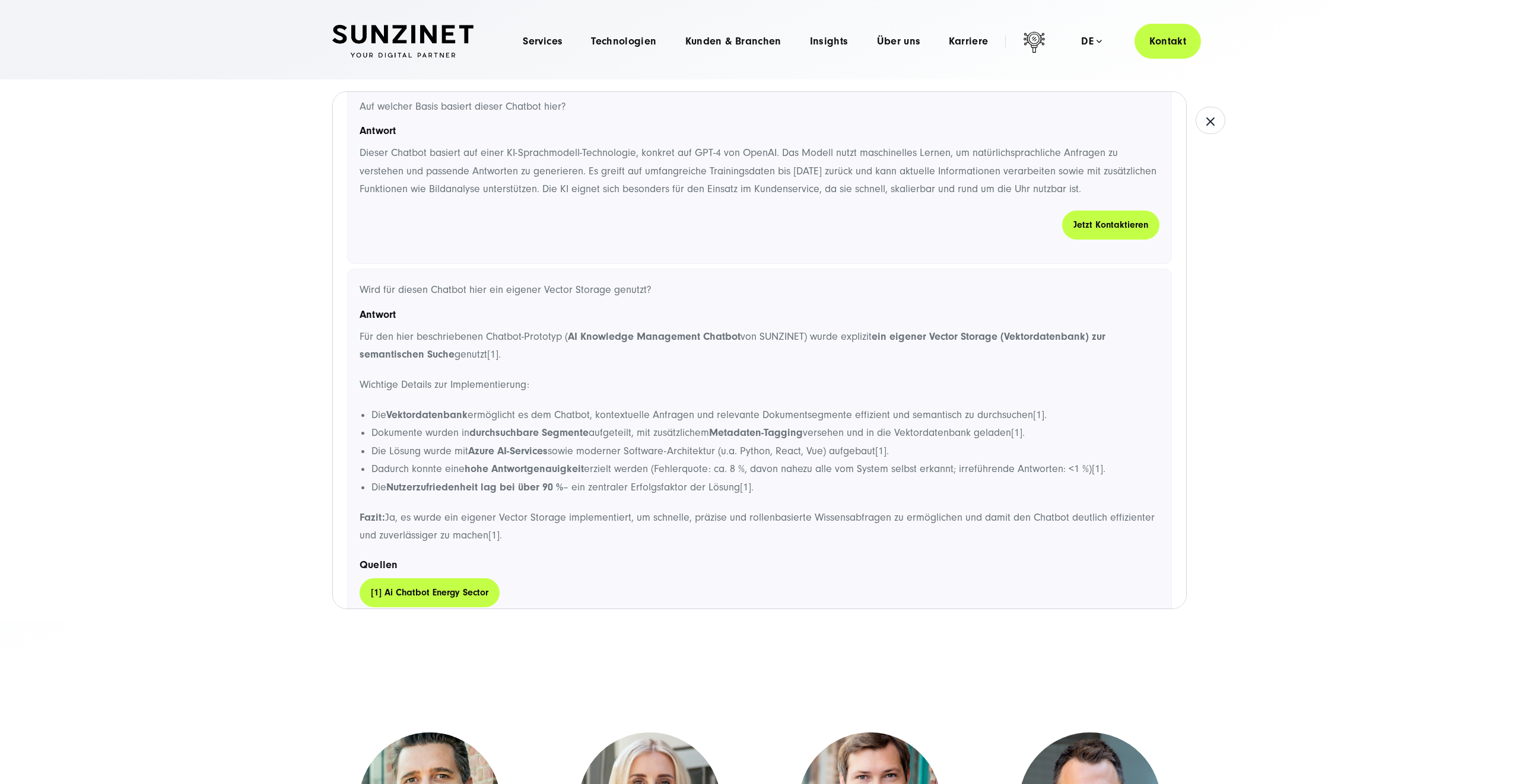
scroll to position [518, 0]
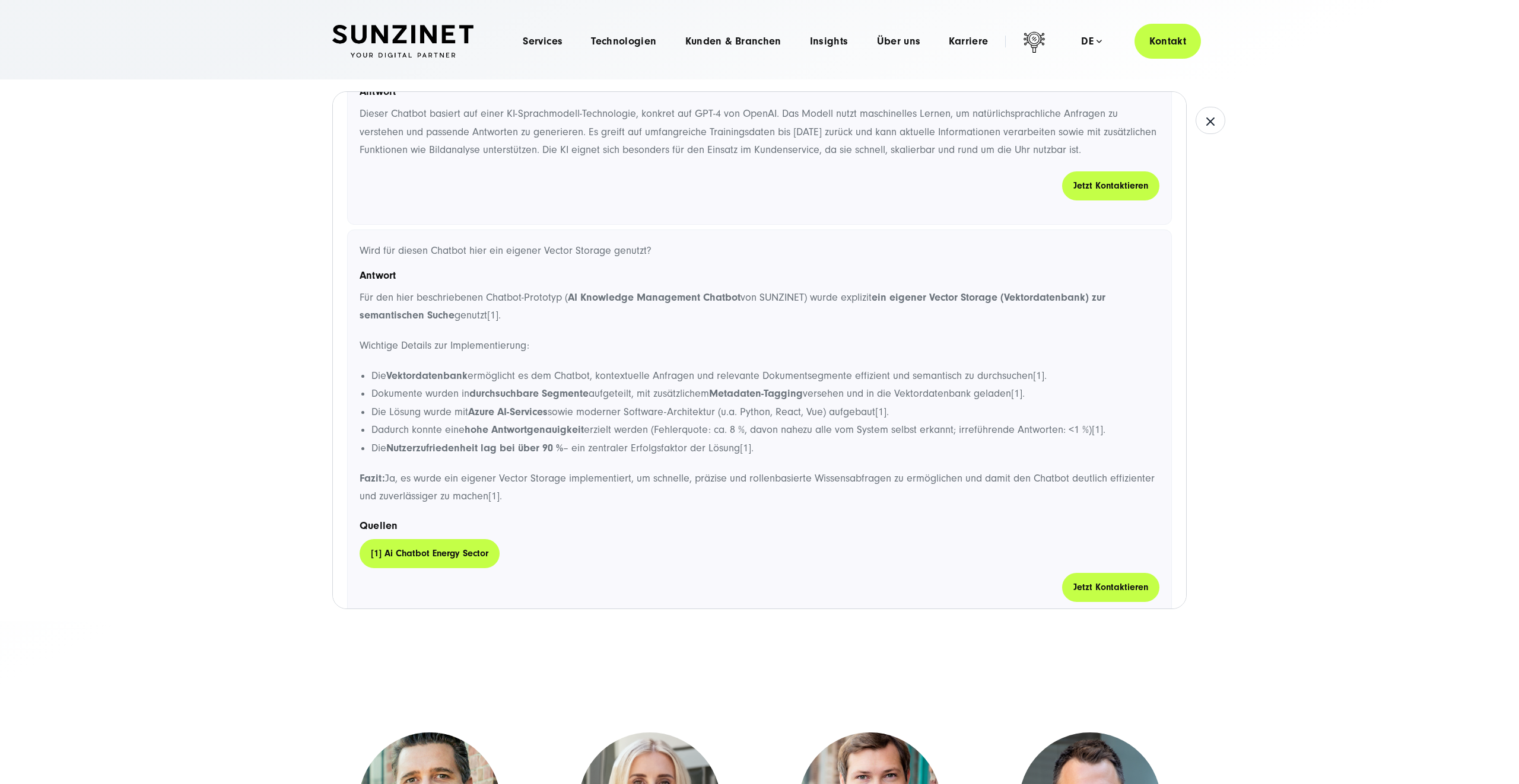
click at [442, 549] on link "[1] ai chatbot energy sector" at bounding box center [429, 554] width 140 height 29
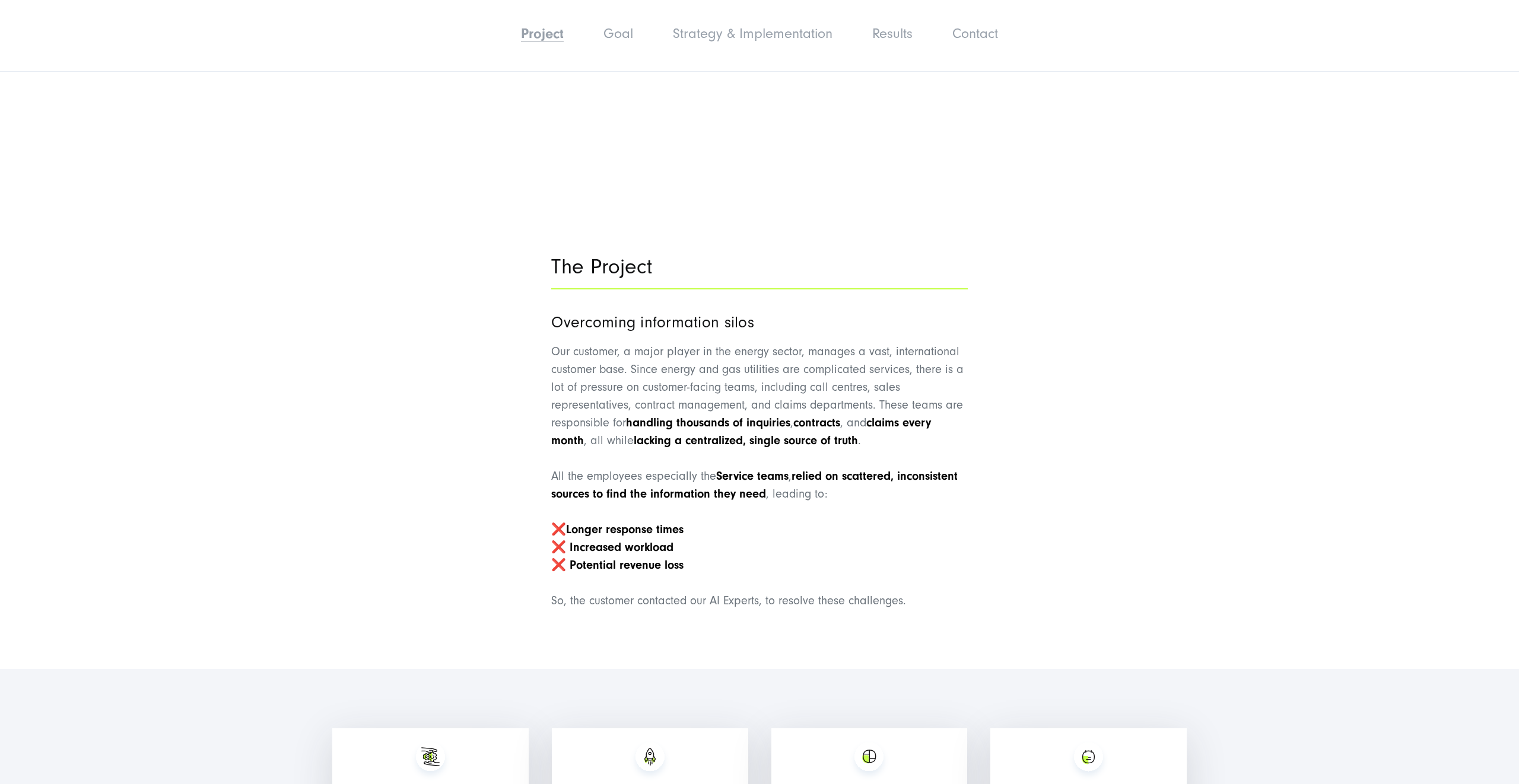
scroll to position [972, 0]
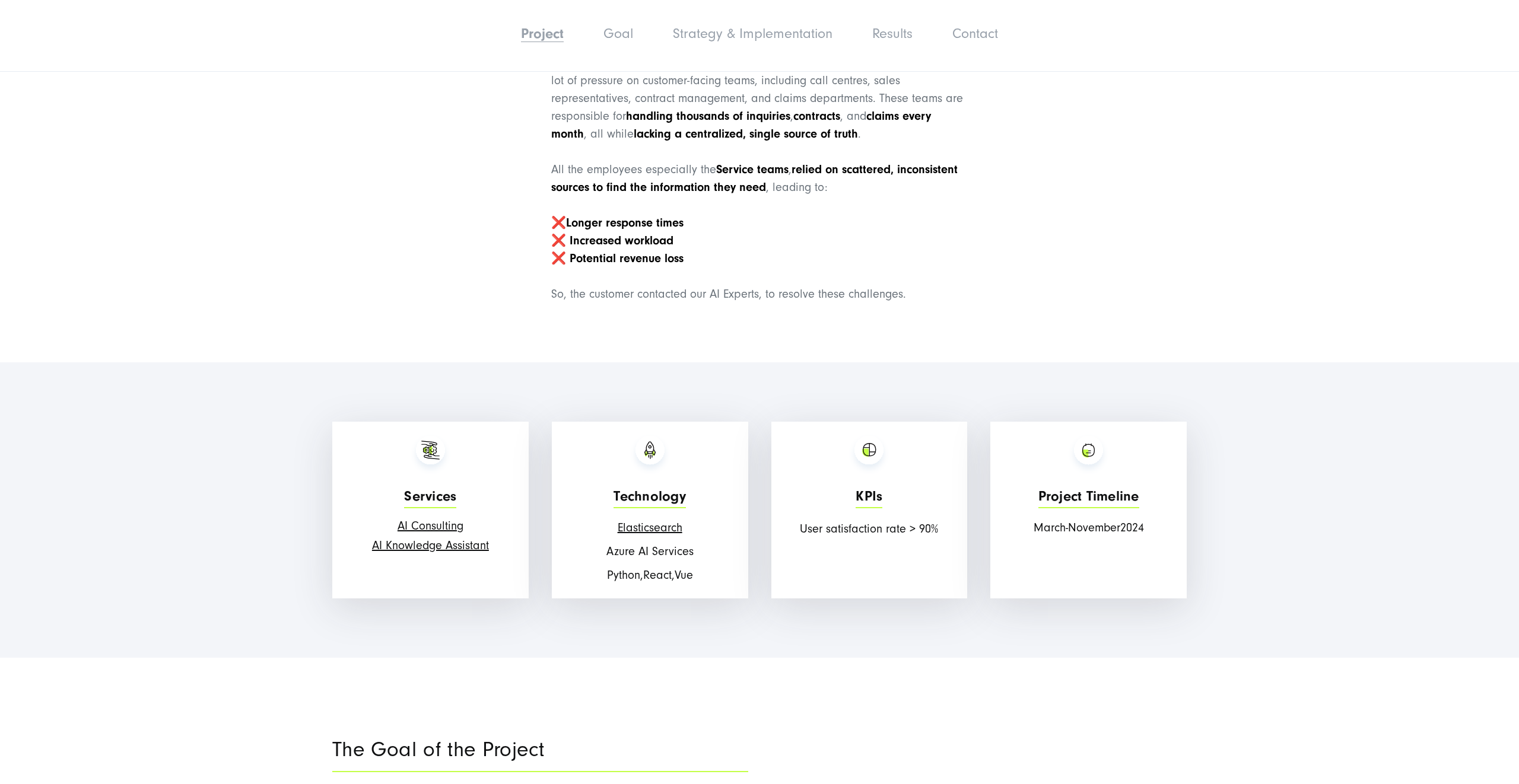
click at [212, 179] on section "The Project Overcoming information silos Our customer, a major player in the en…" at bounding box center [760, 127] width 1519 height 471
click at [616, 205] on div "Overcoming information silos Our customer, a major player in the energy sector,…" at bounding box center [760, 153] width 416 height 299
click at [360, 162] on div "The Project Overcoming information silos Our customer, a major player in the en…" at bounding box center [760, 127] width 855 height 387
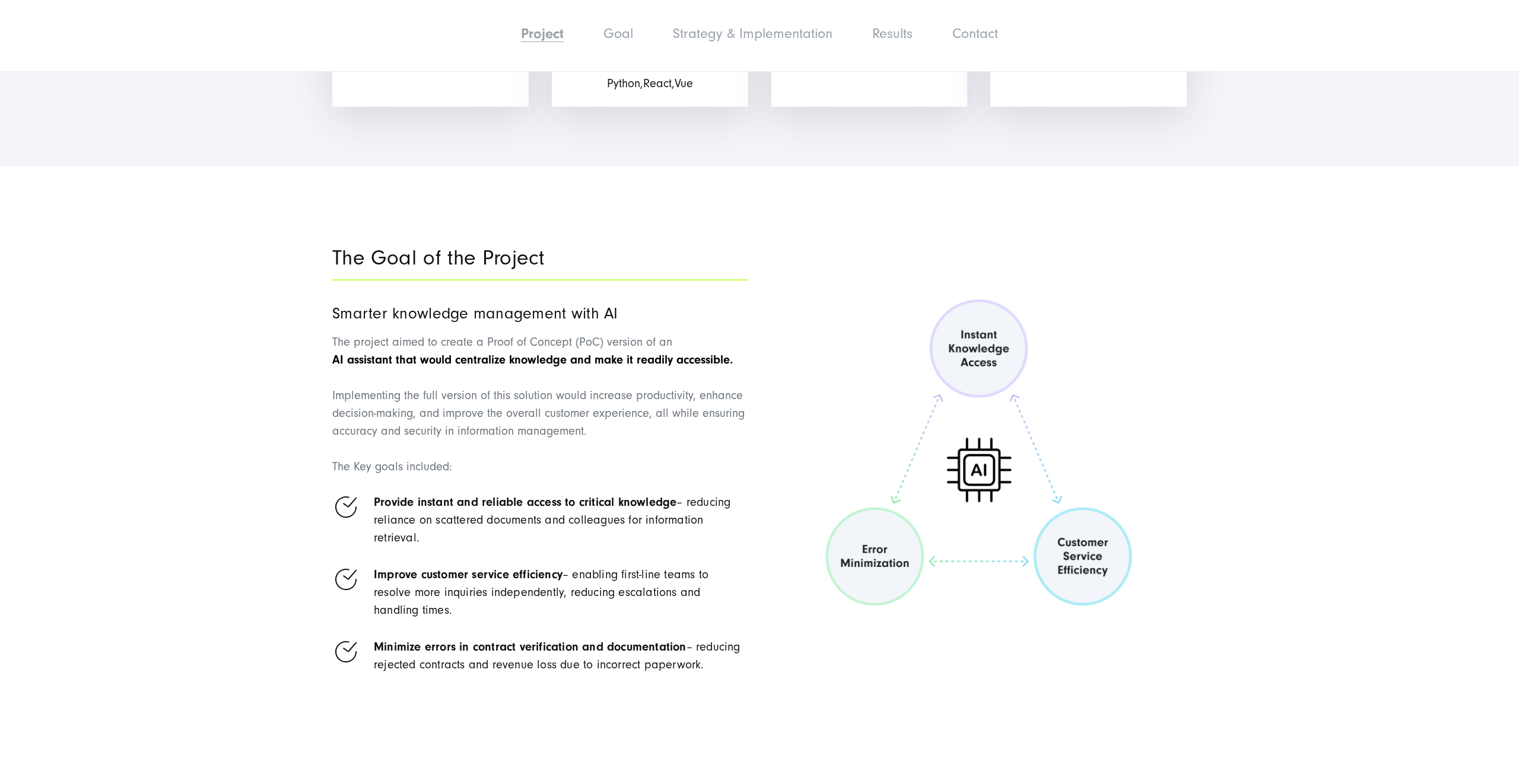
click at [232, 193] on section "The Goal of the Project Smarter knowledge management with AI The project aimed …" at bounding box center [760, 462] width 1519 height 544
